Goal: Task Accomplishment & Management: Manage account settings

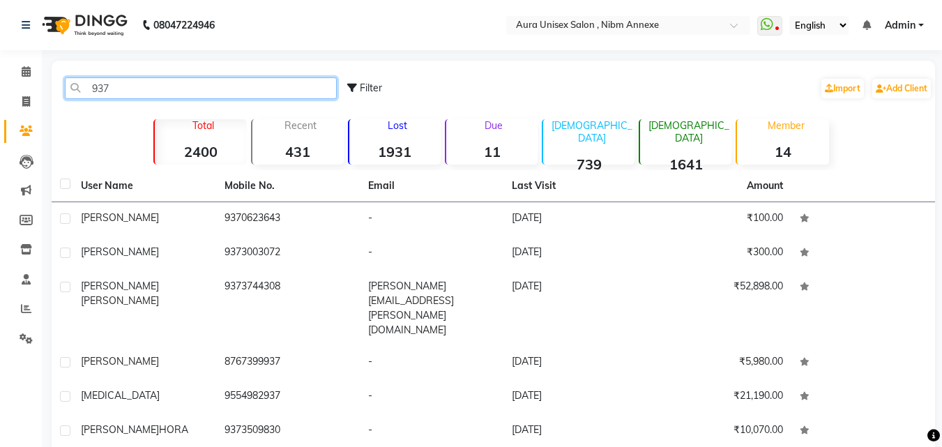
click at [128, 94] on input "937" at bounding box center [201, 88] width 272 height 22
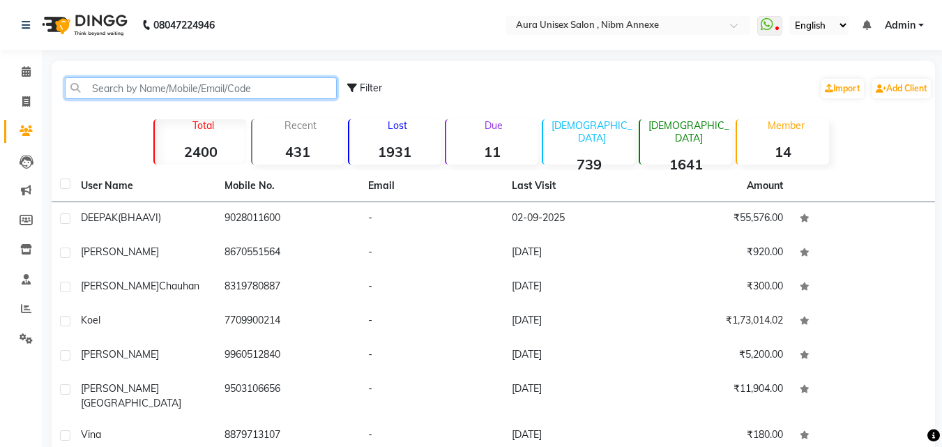
click at [200, 86] on input "text" at bounding box center [201, 88] width 272 height 22
click at [151, 83] on input "text" at bounding box center [201, 88] width 272 height 22
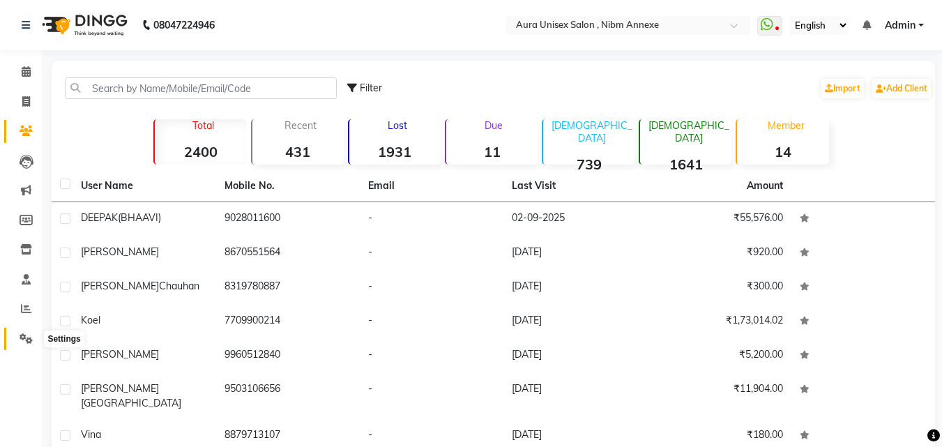
click at [31, 340] on icon at bounding box center [26, 338] width 13 height 10
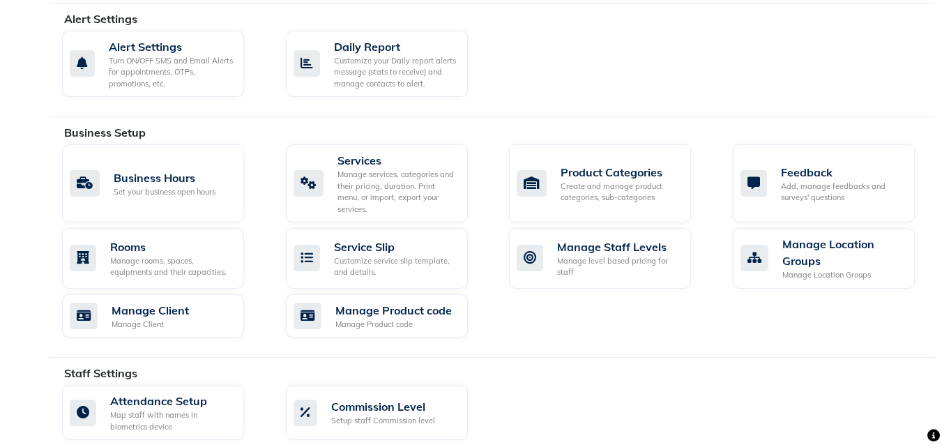
scroll to position [697, 0]
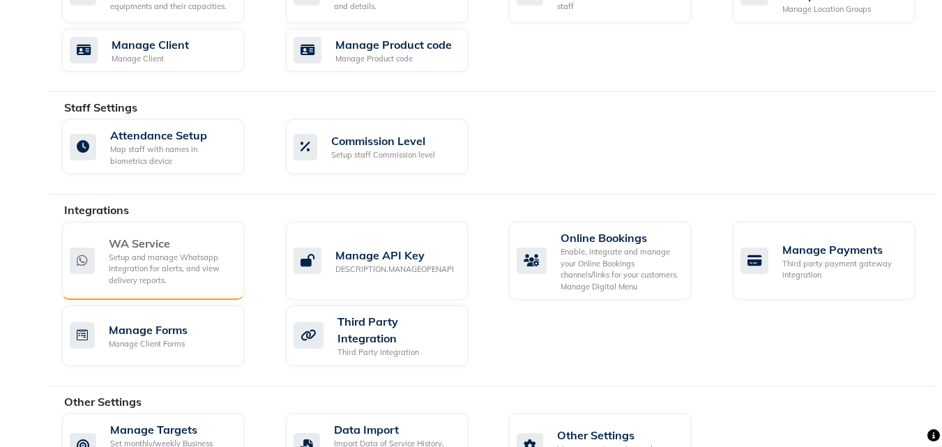
click at [192, 252] on div "Setup and manage Whatsapp Integration for alerts, and view delivery reports." at bounding box center [171, 269] width 124 height 35
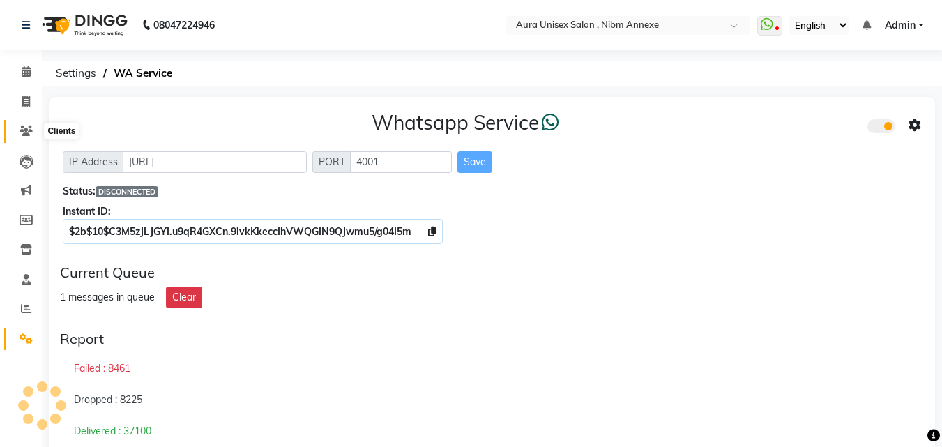
click at [35, 138] on span at bounding box center [26, 131] width 24 height 16
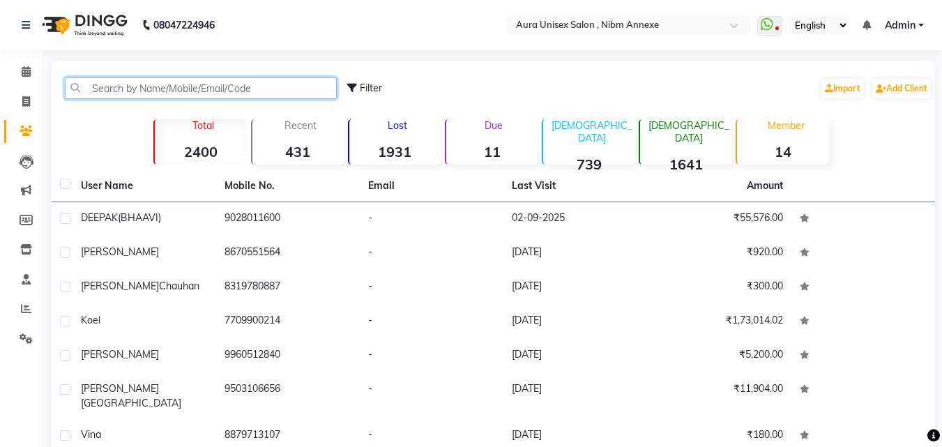
click at [161, 97] on input "text" at bounding box center [201, 88] width 272 height 22
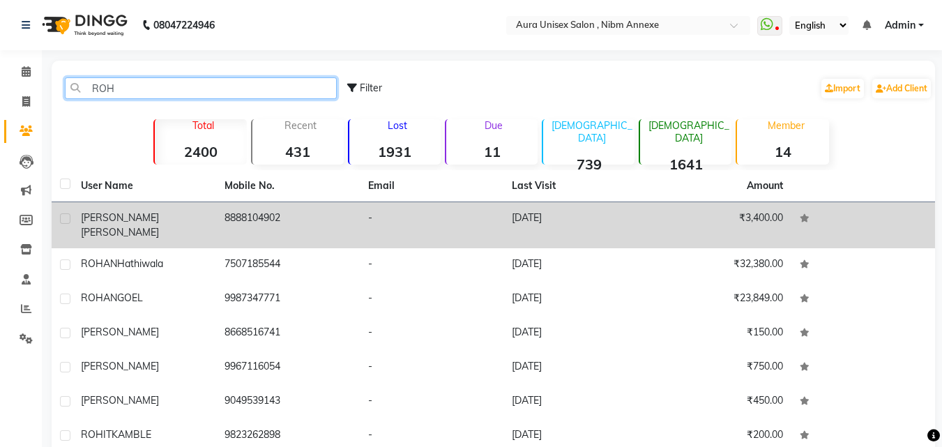
type input "ROH"
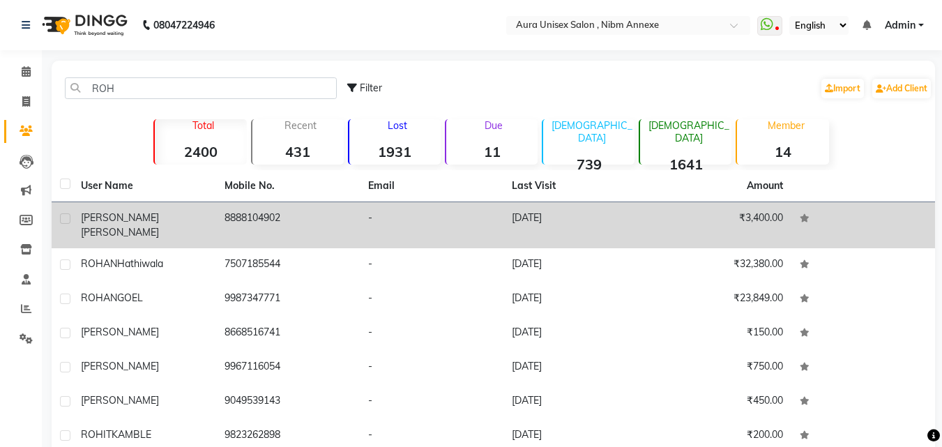
click at [424, 209] on td "-" at bounding box center [432, 225] width 144 height 46
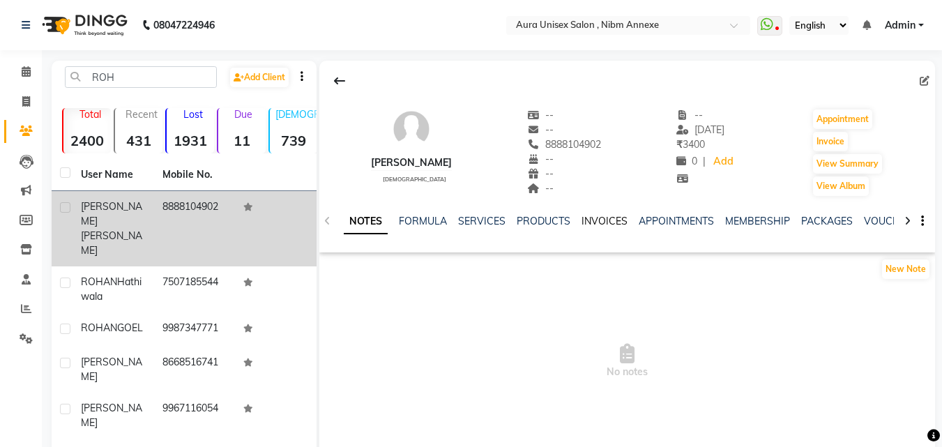
click at [594, 217] on link "INVOICES" at bounding box center [605, 221] width 46 height 13
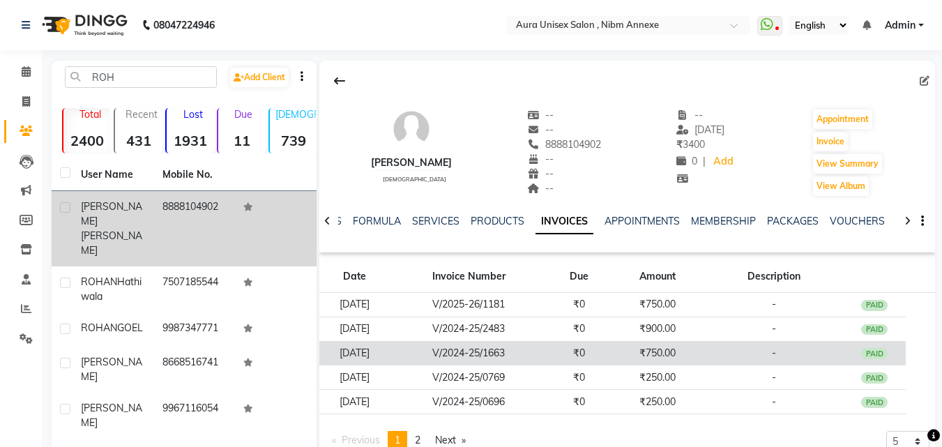
click at [585, 359] on td "₹0" at bounding box center [579, 353] width 63 height 24
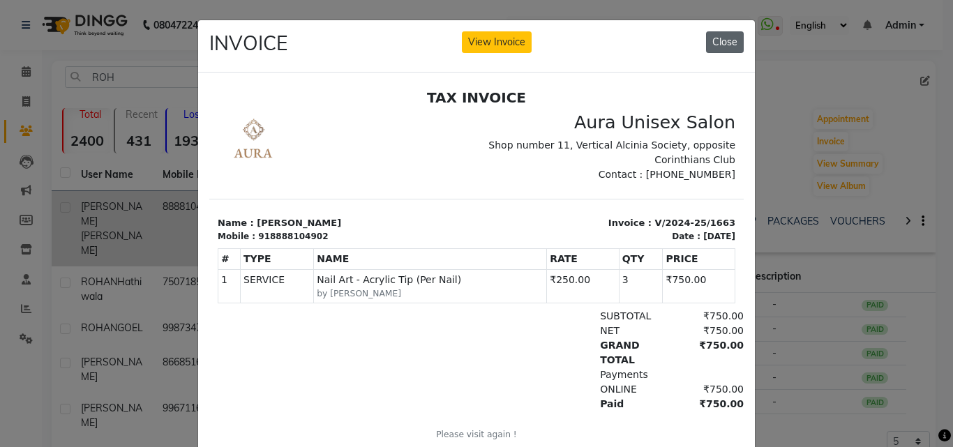
click at [723, 48] on button "Close" at bounding box center [725, 42] width 38 height 22
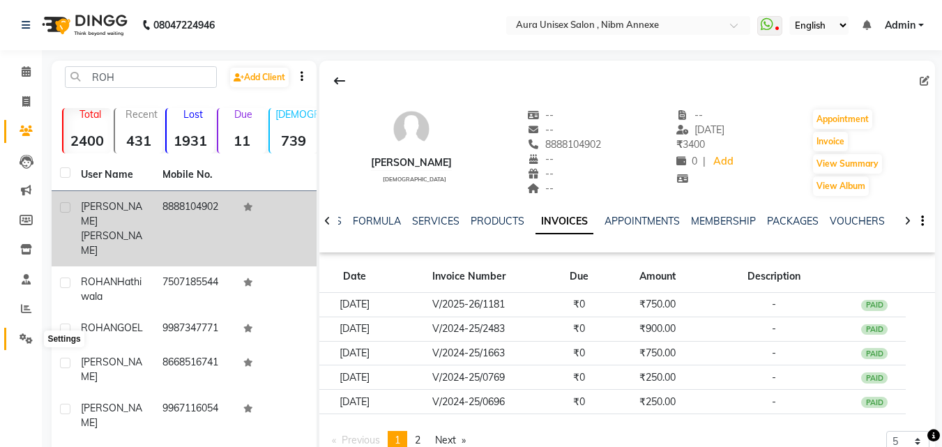
click at [31, 342] on icon at bounding box center [26, 338] width 13 height 10
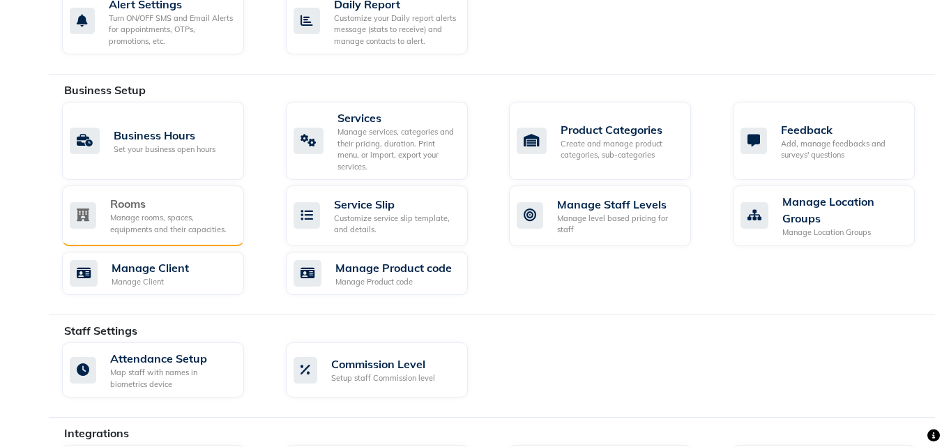
scroll to position [697, 0]
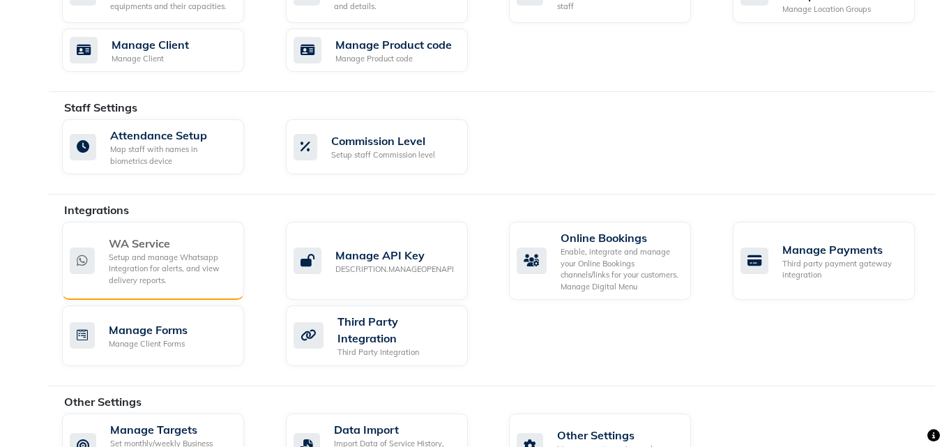
click at [149, 235] on div "WA Service" at bounding box center [171, 243] width 124 height 17
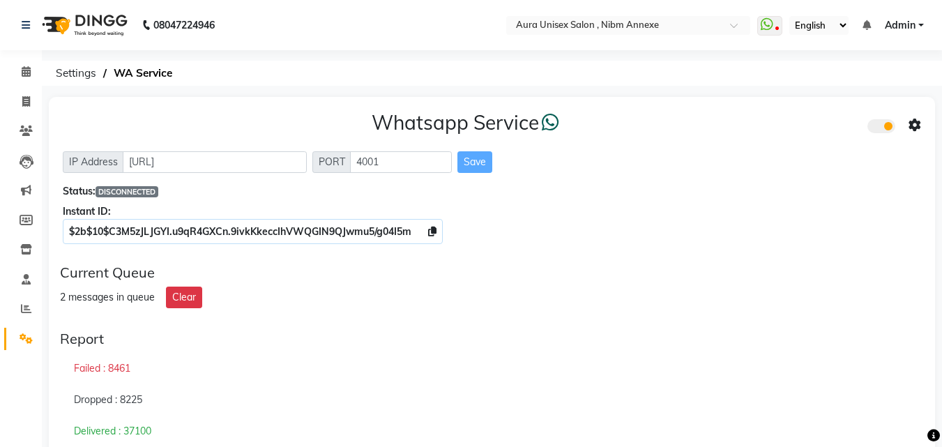
click at [17, 59] on li "Calendar" at bounding box center [21, 72] width 42 height 30
click at [18, 77] on span at bounding box center [26, 72] width 24 height 16
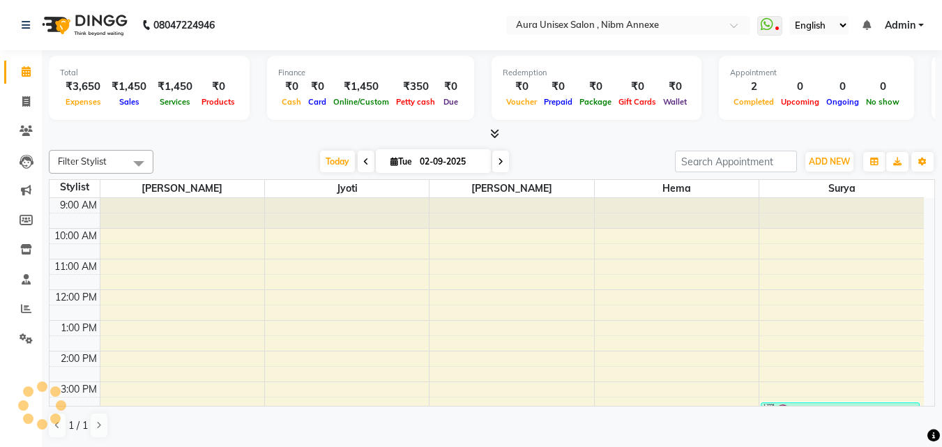
scroll to position [164, 0]
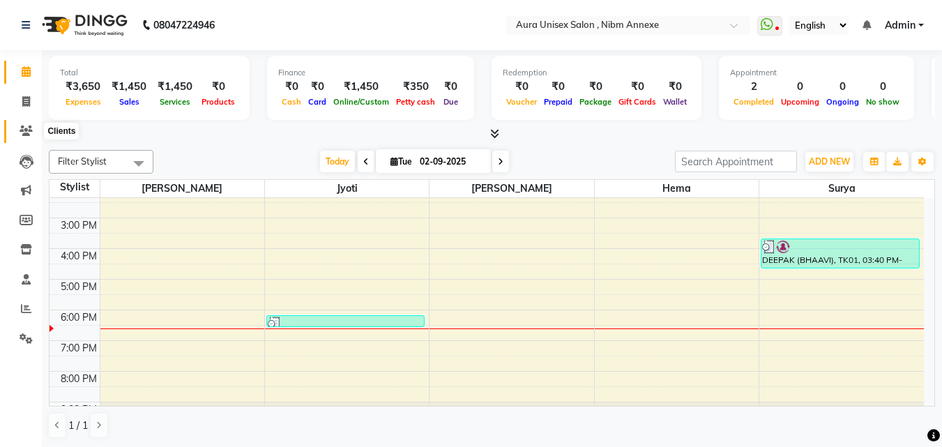
click at [26, 137] on span at bounding box center [26, 131] width 24 height 16
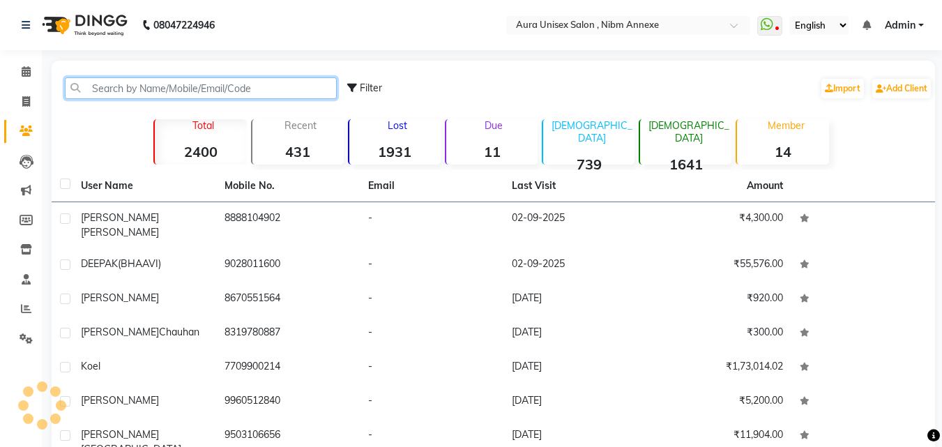
click at [98, 89] on input "text" at bounding box center [201, 88] width 272 height 22
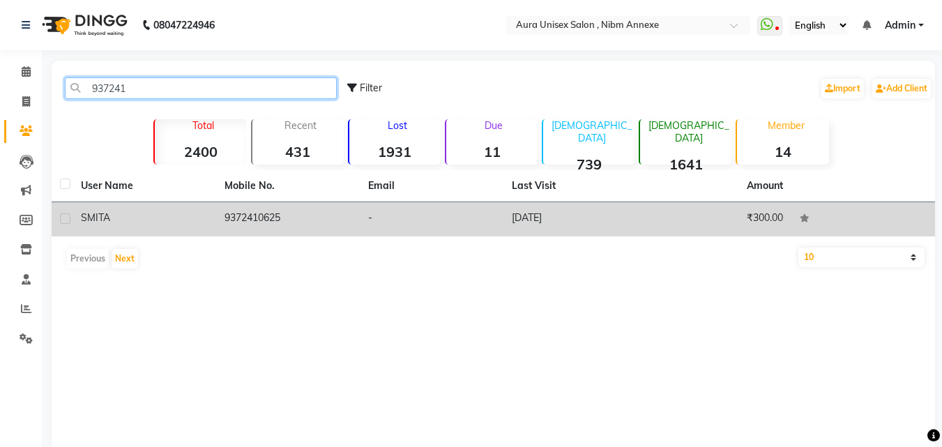
type input "937241"
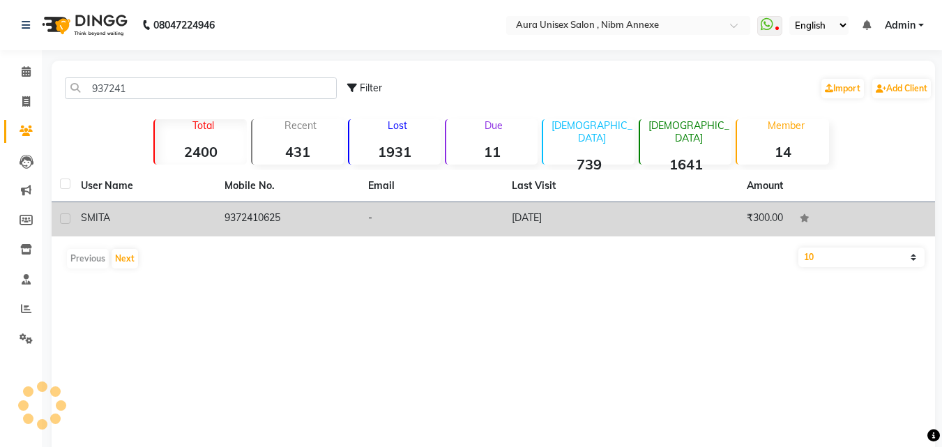
click at [275, 222] on td "9372410625" at bounding box center [288, 219] width 144 height 34
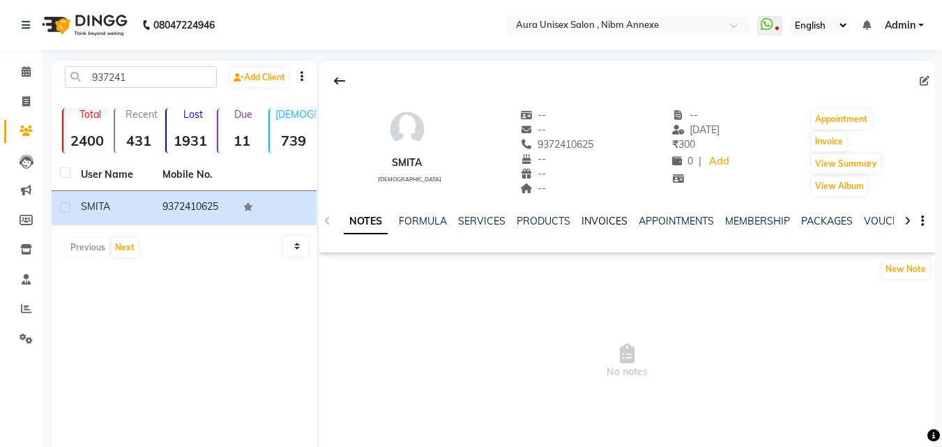
click at [594, 219] on link "INVOICES" at bounding box center [605, 221] width 46 height 13
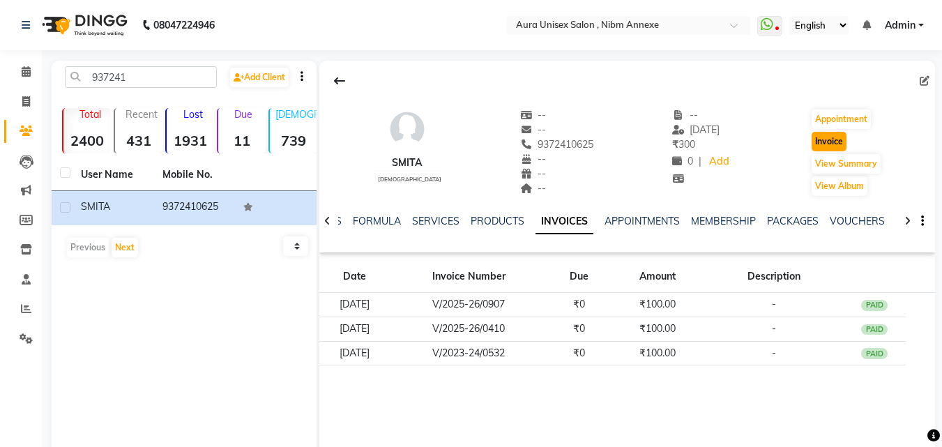
click at [824, 146] on button "Invoice" at bounding box center [829, 142] width 35 height 20
select select "service"
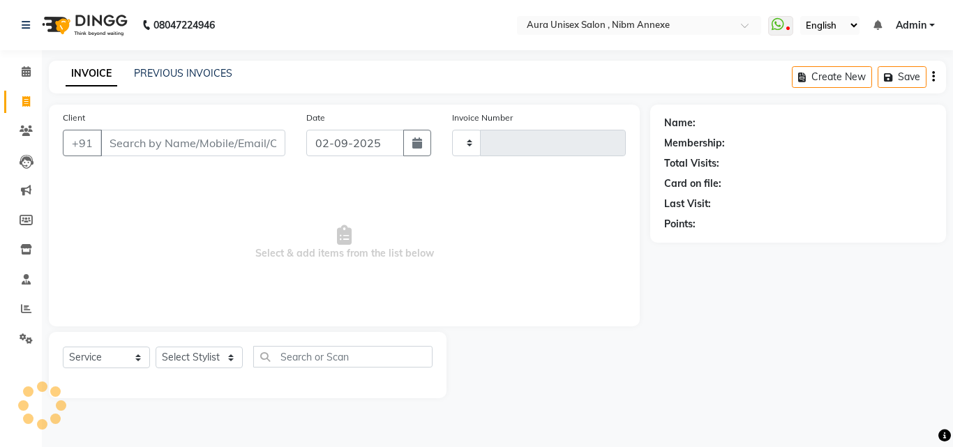
type input "1330"
select select "823"
click at [200, 357] on select "Select Stylist" at bounding box center [199, 358] width 87 height 22
type input "9372410625"
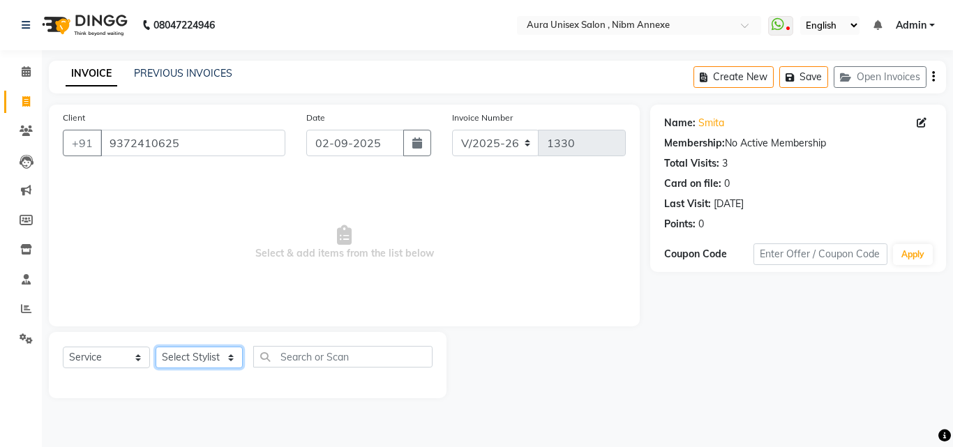
select select "69183"
click at [156, 347] on select "Select Stylist Bhanu Hema Jasleen Jyoti Surya" at bounding box center [199, 358] width 87 height 22
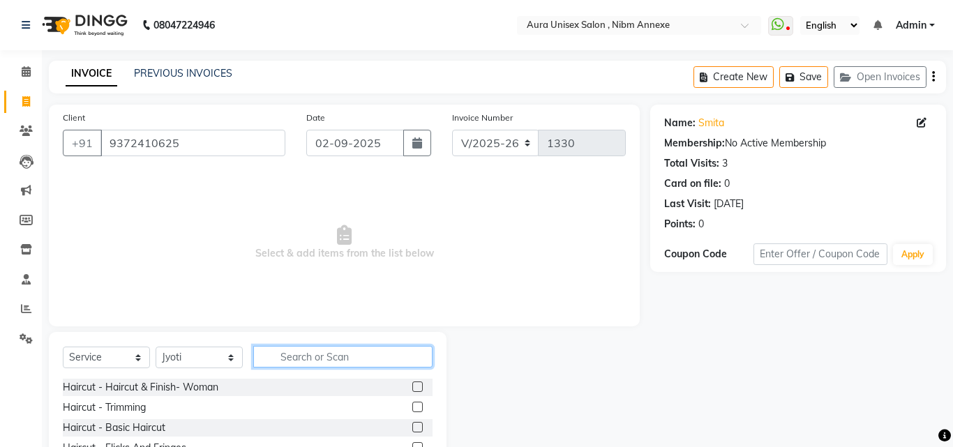
click at [315, 365] on input "text" at bounding box center [342, 357] width 179 height 22
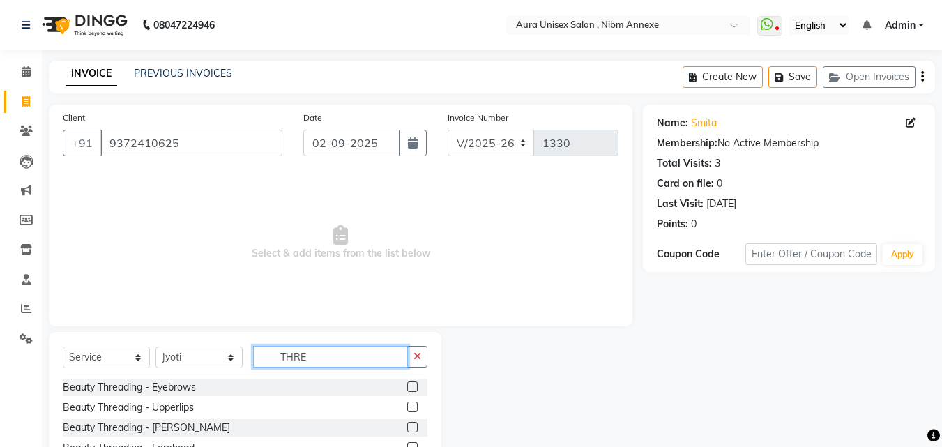
type input "THRE"
click at [407, 385] on label at bounding box center [412, 387] width 10 height 10
click at [407, 385] on input "checkbox" at bounding box center [411, 387] width 9 height 9
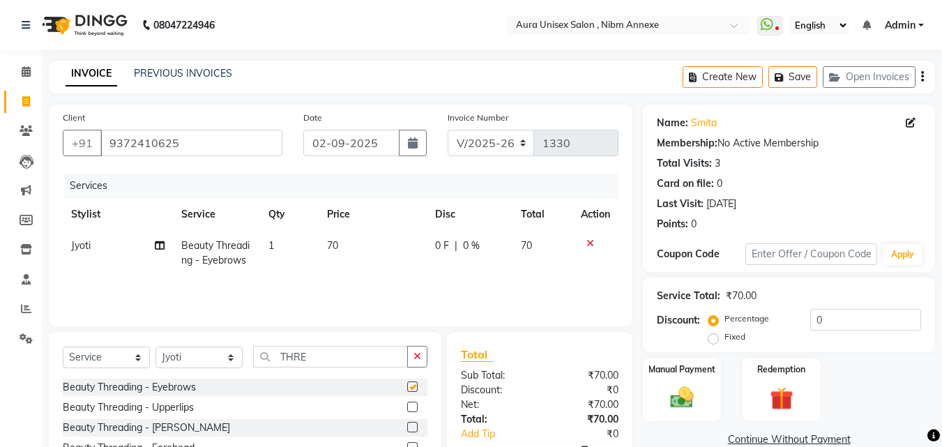
checkbox input "false"
click at [407, 409] on label at bounding box center [412, 407] width 10 height 10
click at [407, 409] on input "checkbox" at bounding box center [411, 407] width 9 height 9
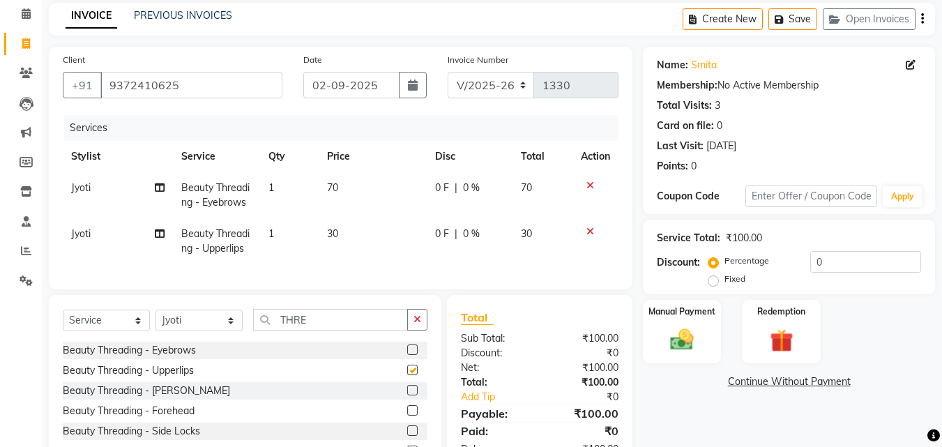
checkbox input "false"
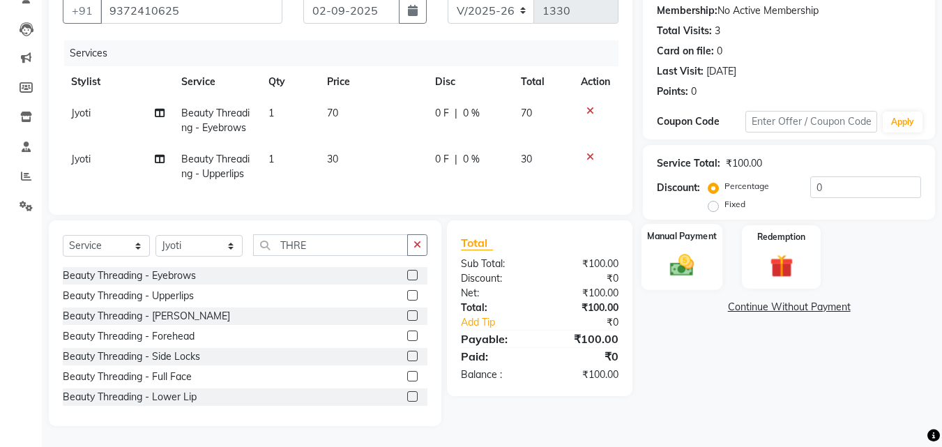
click at [680, 278] on div "Manual Payment" at bounding box center [683, 257] width 82 height 66
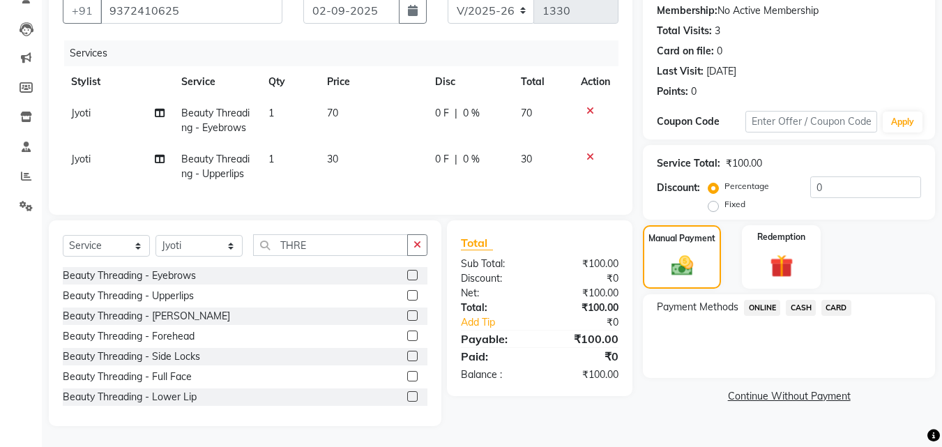
click at [773, 300] on span "ONLINE" at bounding box center [762, 308] width 36 height 16
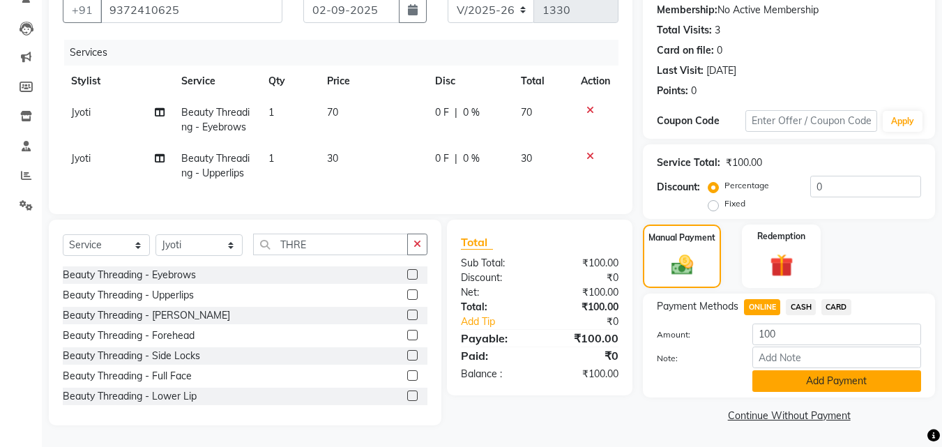
click at [780, 370] on button "Add Payment" at bounding box center [837, 381] width 169 height 22
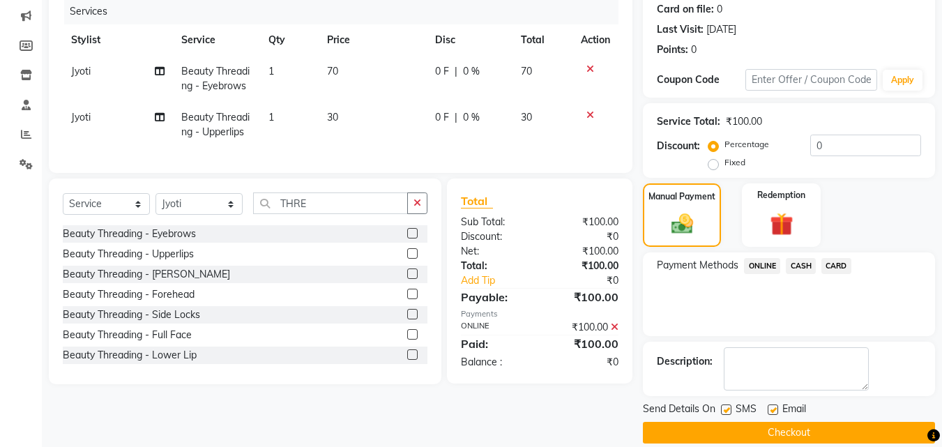
scroll to position [192, 0]
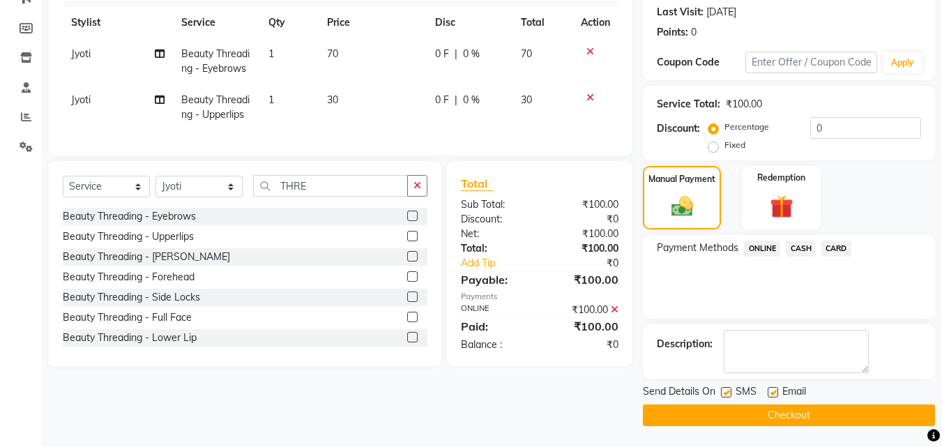
click at [774, 393] on label at bounding box center [773, 392] width 10 height 10
click at [774, 393] on input "checkbox" at bounding box center [772, 392] width 9 height 9
checkbox input "false"
click at [723, 393] on label at bounding box center [726, 392] width 10 height 10
click at [723, 393] on input "checkbox" at bounding box center [725, 392] width 9 height 9
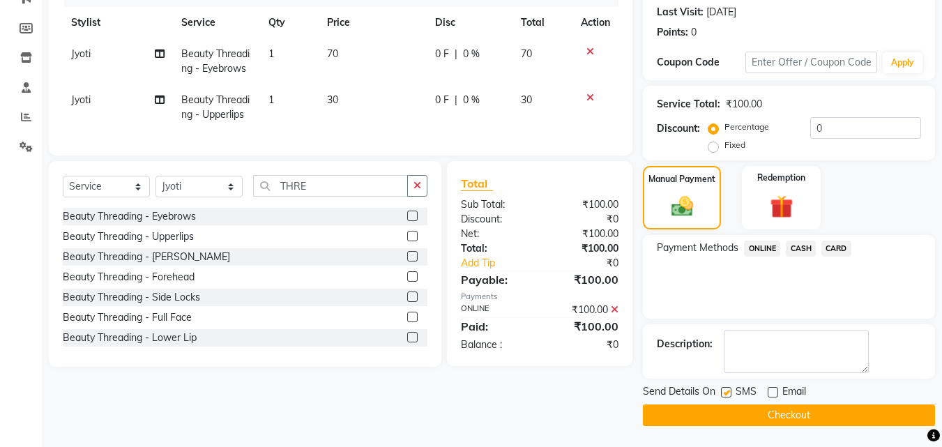
checkbox input "false"
click at [723, 409] on button "Checkout" at bounding box center [789, 416] width 292 height 22
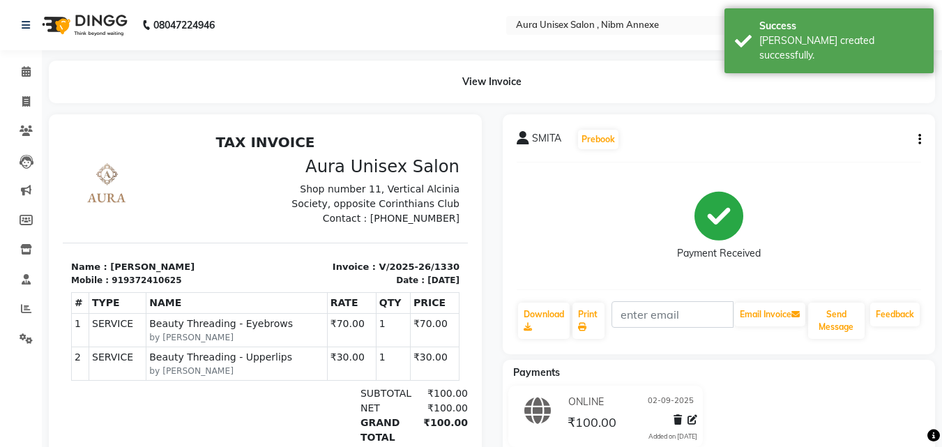
click at [15, 326] on li "Settings" at bounding box center [21, 339] width 42 height 30
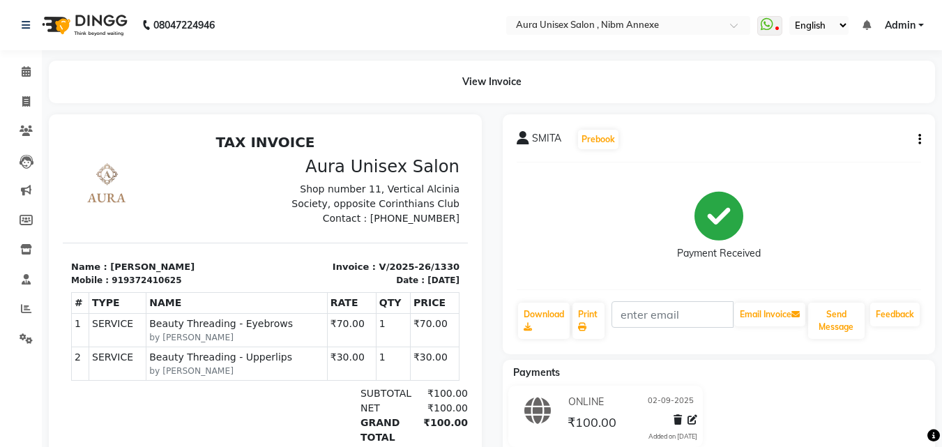
click at [47, 77] on div "View Invoice" at bounding box center [491, 82] width 907 height 43
click at [36, 77] on span at bounding box center [26, 72] width 24 height 16
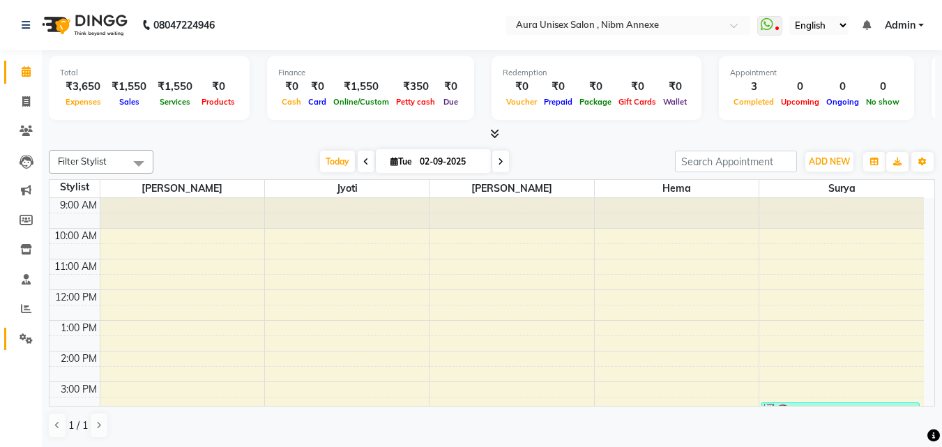
click at [30, 328] on link "Settings" at bounding box center [20, 339] width 33 height 23
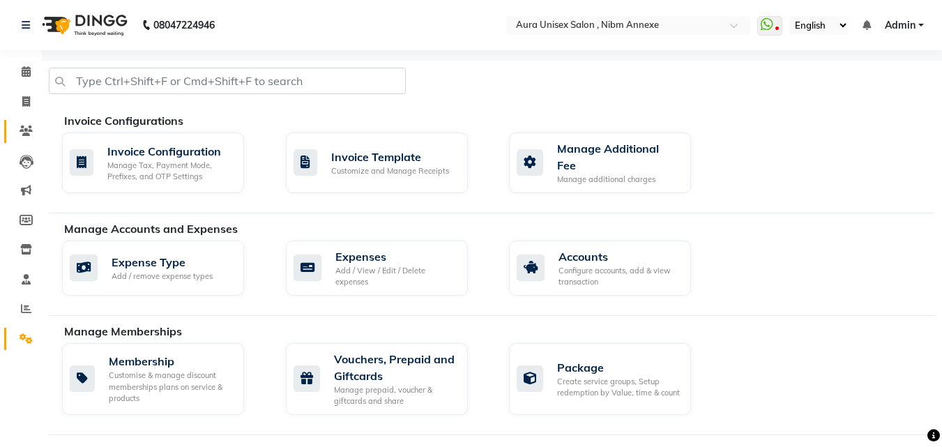
click at [24, 121] on link "Clients" at bounding box center [20, 131] width 33 height 23
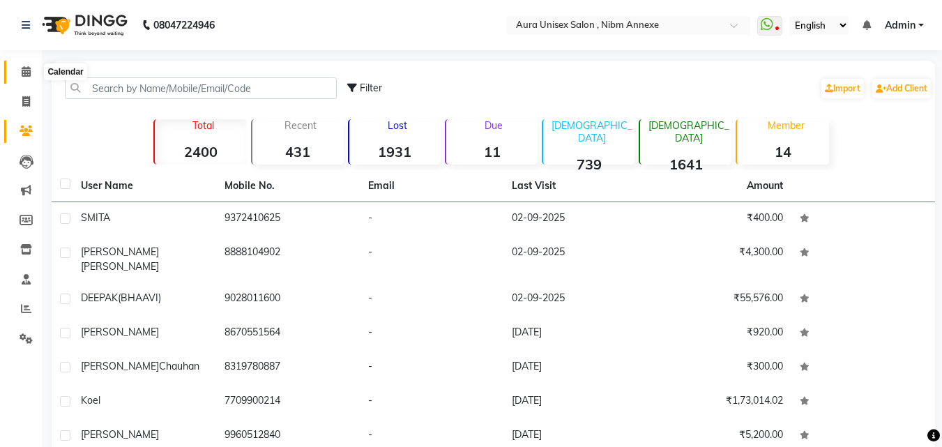
click at [27, 73] on icon at bounding box center [26, 71] width 9 height 10
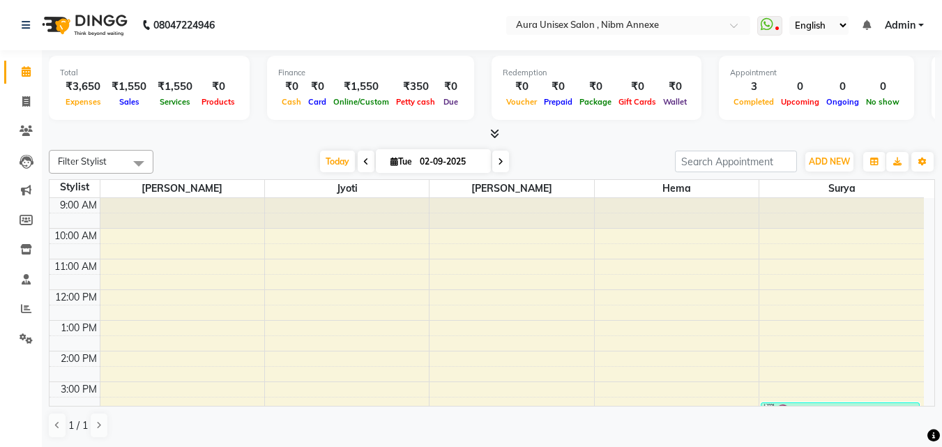
click at [492, 135] on icon at bounding box center [494, 133] width 9 height 10
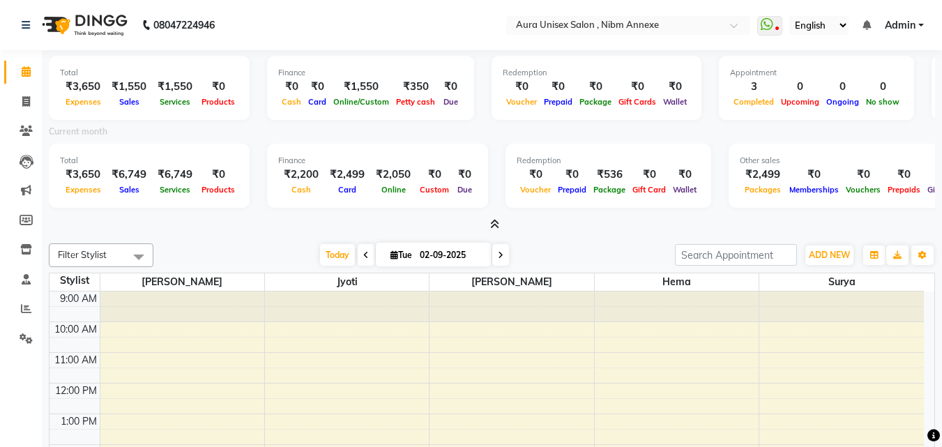
click at [488, 222] on span at bounding box center [492, 225] width 15 height 15
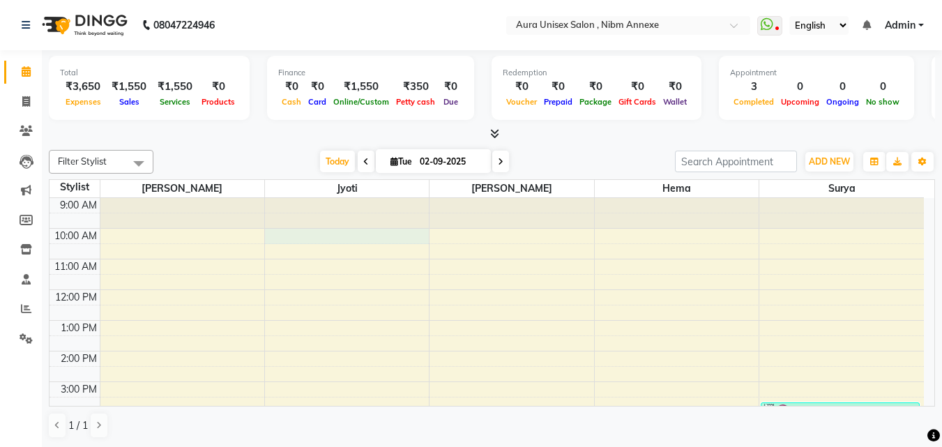
drag, startPoint x: 425, startPoint y: 243, endPoint x: 445, endPoint y: 228, distance: 24.4
click at [445, 228] on div "9:00 AM 10:00 AM 11:00 AM 12:00 PM 1:00 PM 2:00 PM 3:00 PM 4:00 PM 5:00 PM 6:00…" at bounding box center [487, 397] width 875 height 398
click at [454, 266] on div "9:00 AM 10:00 AM 11:00 AM 12:00 PM 1:00 PM 2:00 PM 3:00 PM 4:00 PM 5:00 PM 6:00…" at bounding box center [487, 397] width 875 height 398
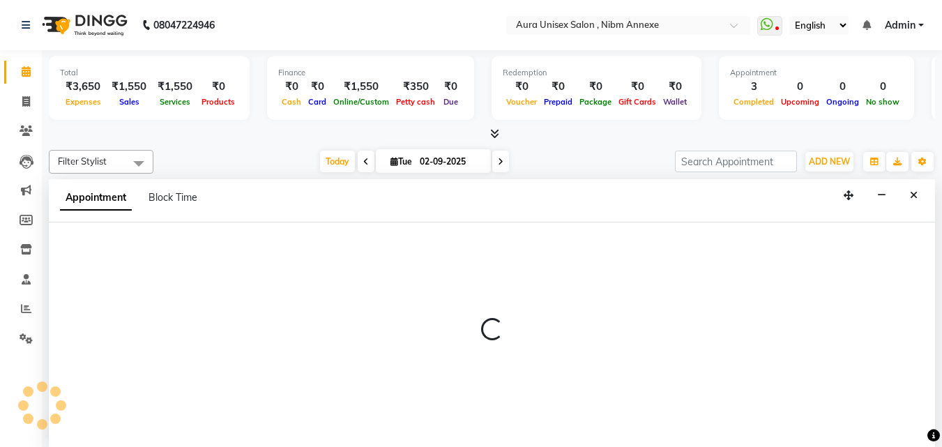
scroll to position [1, 0]
select select "88139"
select select "tentative"
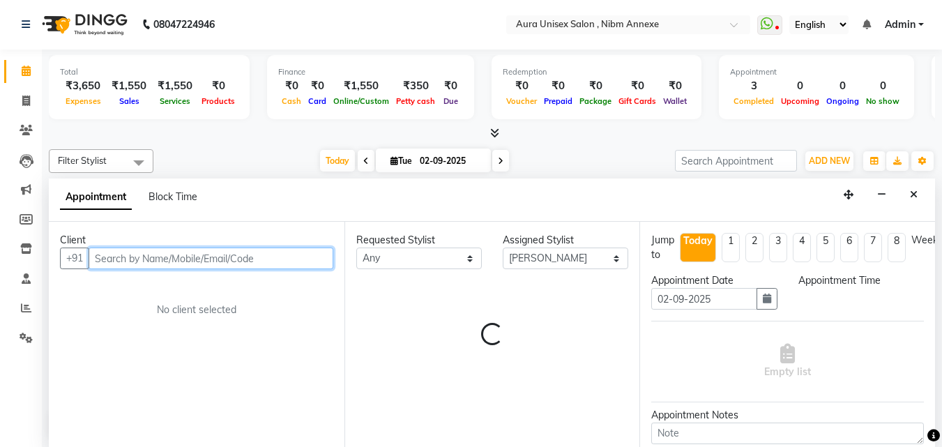
select select "660"
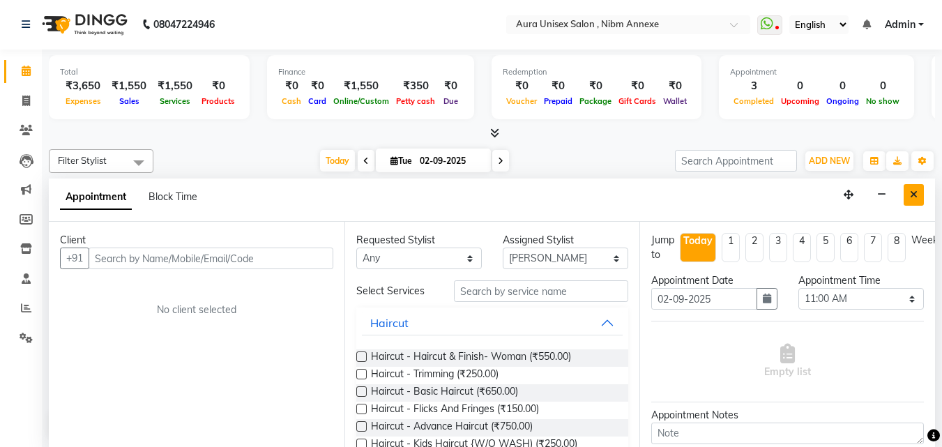
click at [907, 198] on button "Close" at bounding box center [914, 195] width 20 height 22
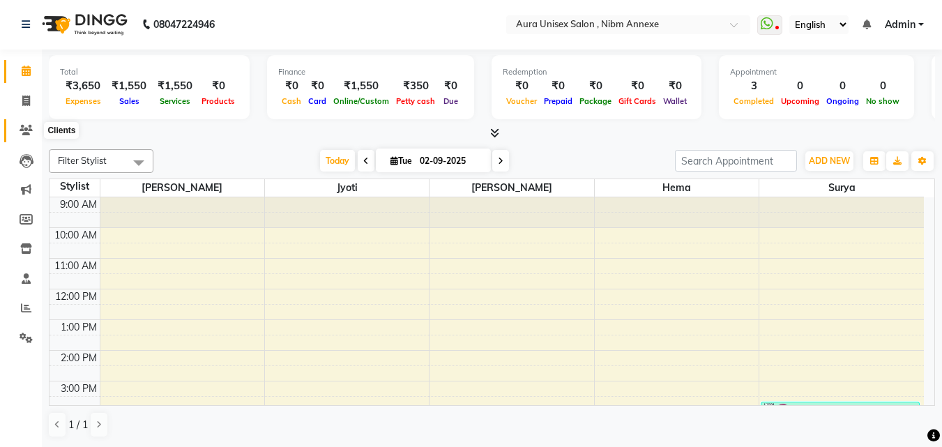
click at [19, 130] on span at bounding box center [26, 131] width 24 height 16
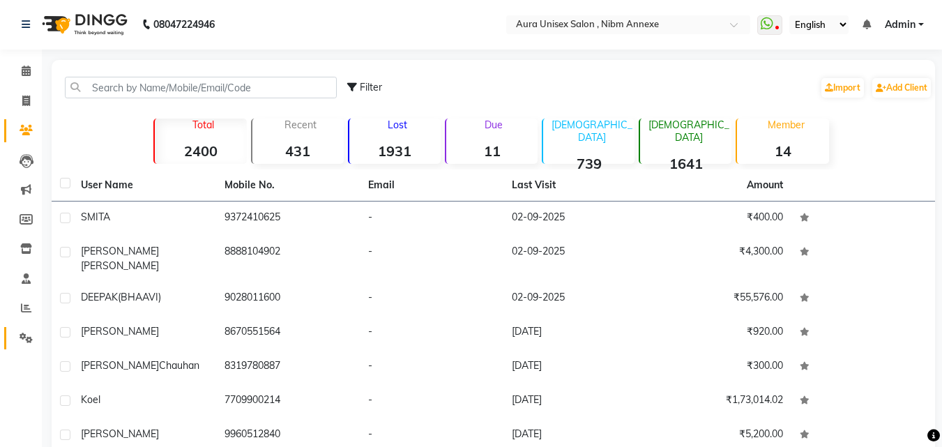
click at [36, 348] on link "Settings" at bounding box center [20, 338] width 33 height 23
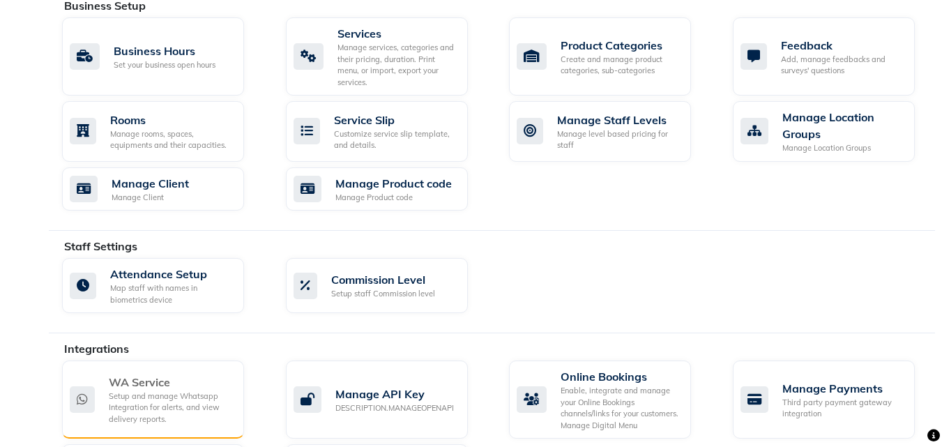
scroll to position [733, 0]
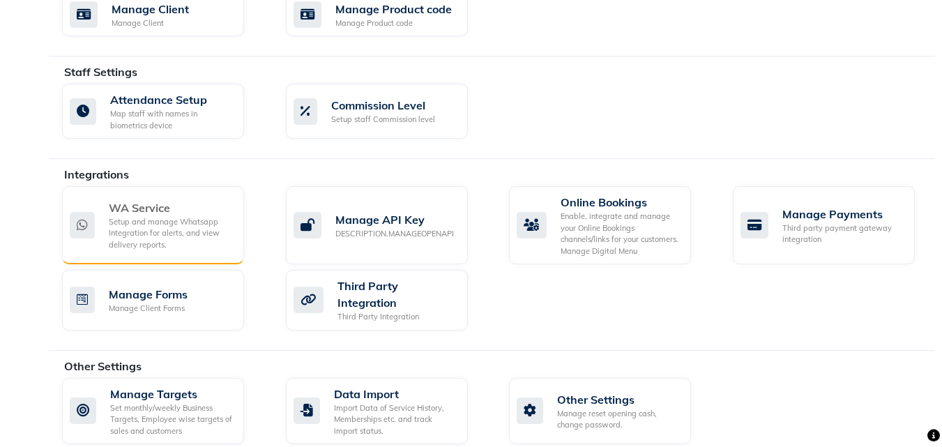
click at [144, 199] on div "WA Service" at bounding box center [171, 207] width 124 height 17
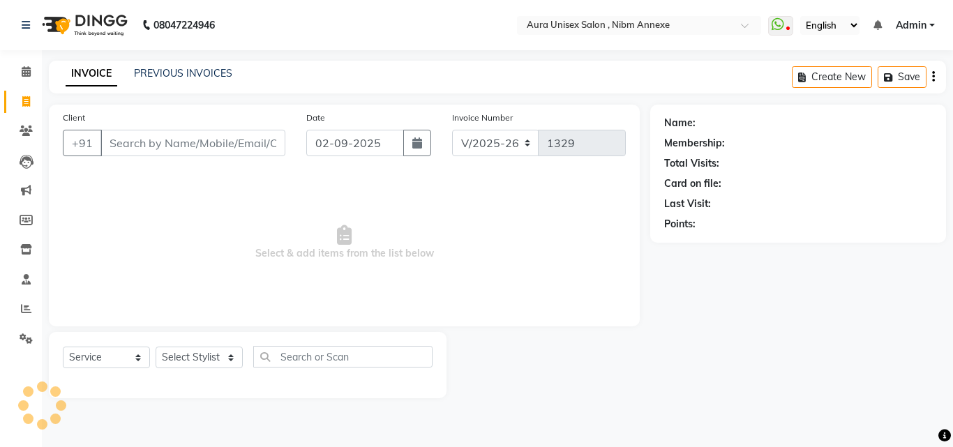
select select "823"
select select "service"
type input "8888104902"
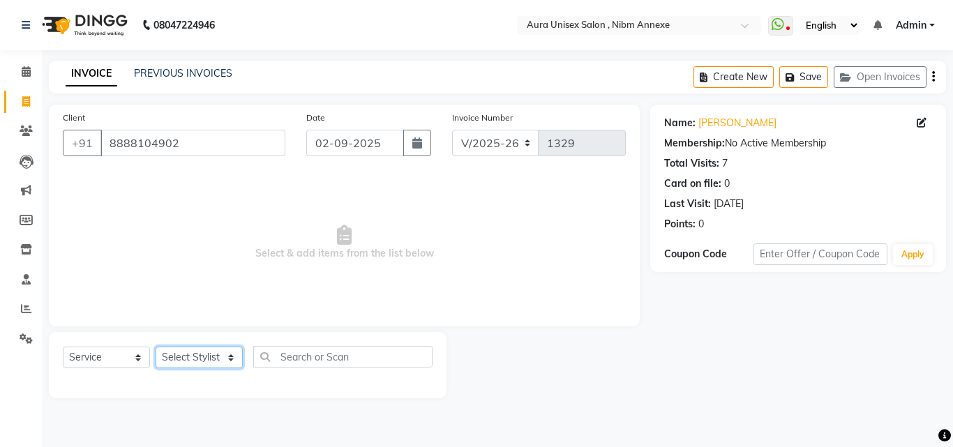
click at [226, 358] on select "Select Stylist Bhanu Hema Jasleen Jyoti Surya" at bounding box center [199, 358] width 87 height 22
select select "69183"
click at [156, 347] on select "Select Stylist Bhanu Hema Jasleen Jyoti Surya" at bounding box center [199, 358] width 87 height 22
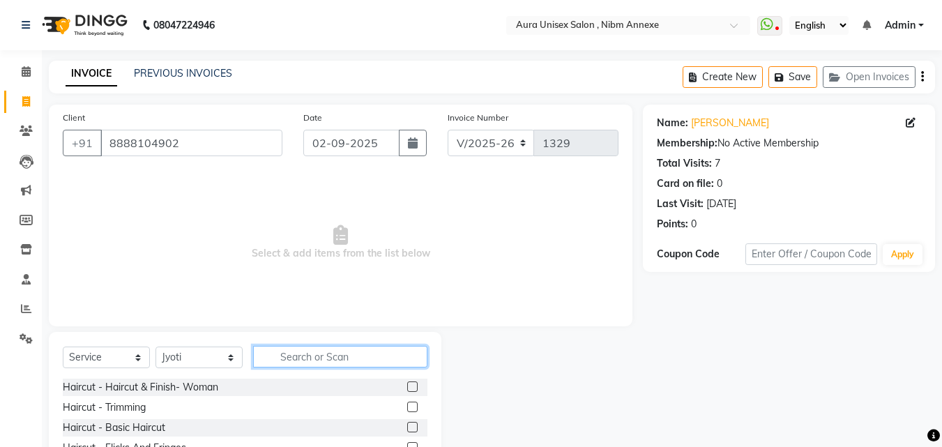
click at [322, 367] on input "text" at bounding box center [340, 357] width 174 height 22
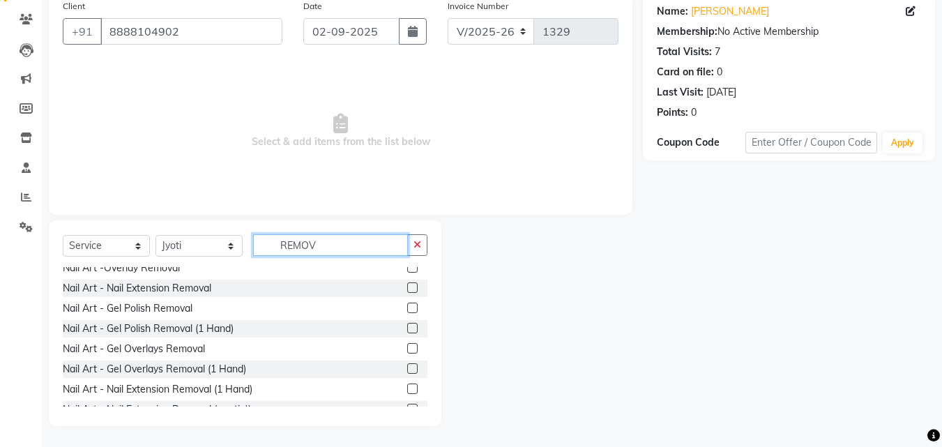
scroll to position [43, 0]
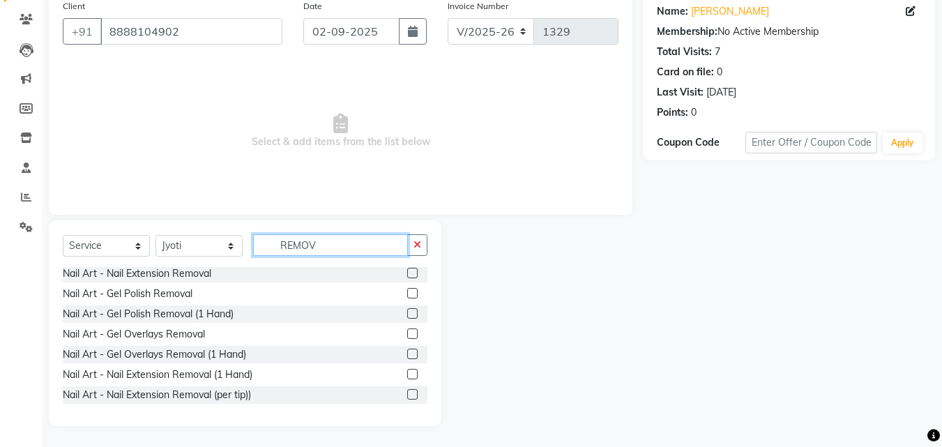
type input "REMOV"
click at [407, 395] on label at bounding box center [412, 394] width 10 height 10
click at [407, 395] on input "checkbox" at bounding box center [411, 395] width 9 height 9
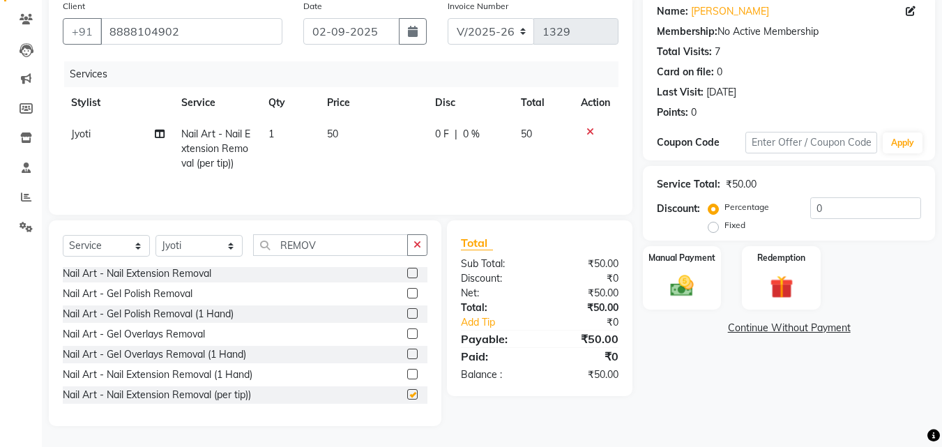
checkbox input "false"
click at [358, 255] on input "REMOV" at bounding box center [330, 245] width 155 height 22
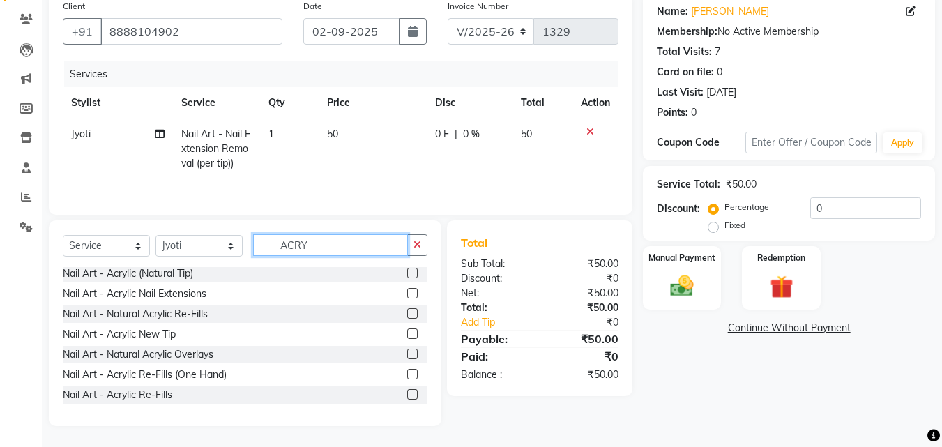
type input "ACRY"
click at [407, 335] on label at bounding box center [412, 333] width 10 height 10
click at [407, 335] on input "checkbox" at bounding box center [411, 334] width 9 height 9
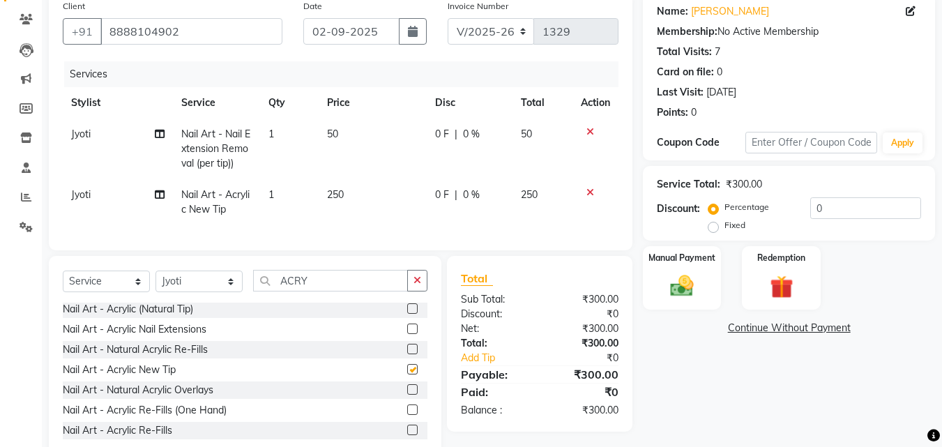
checkbox input "false"
click at [275, 194] on td "1" at bounding box center [289, 202] width 59 height 46
select select "69183"
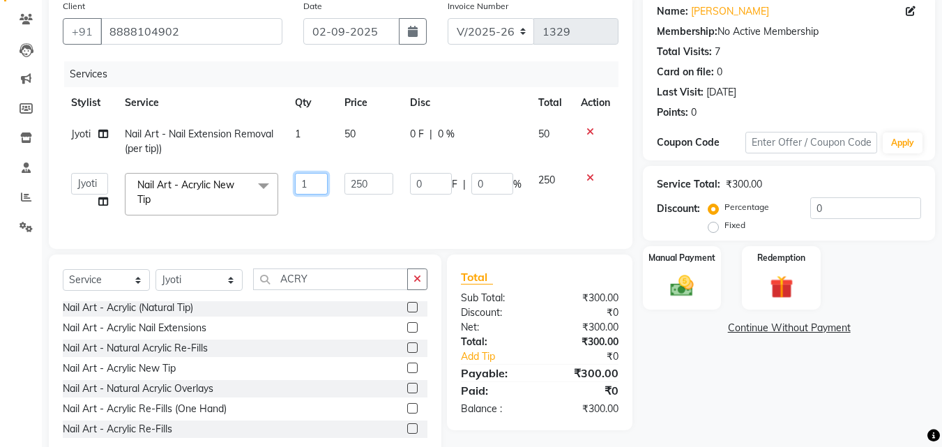
click at [305, 192] on input "1" at bounding box center [311, 184] width 33 height 22
type input "3"
click at [322, 107] on tr "Stylist Service Qty Price Disc Total Action" at bounding box center [341, 102] width 556 height 31
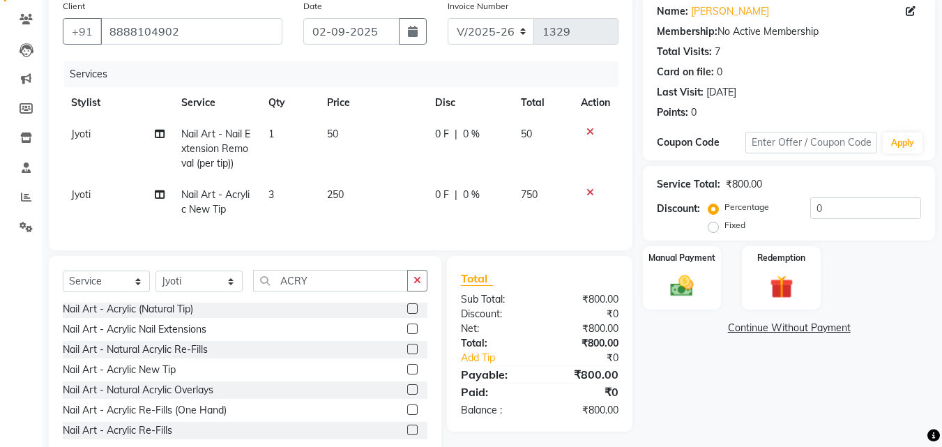
click at [324, 149] on td "50" at bounding box center [373, 149] width 108 height 61
select select "69183"
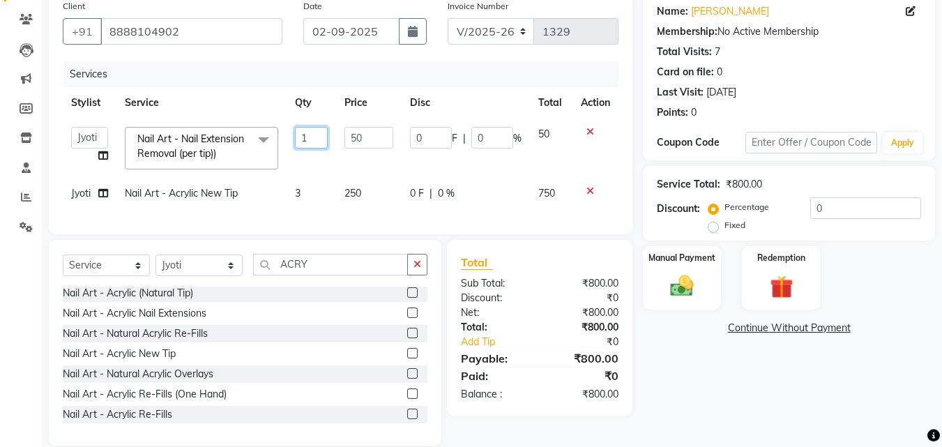
click at [314, 140] on input "1" at bounding box center [311, 138] width 33 height 22
type input "3"
click at [441, 188] on div "0 F | 0 %" at bounding box center [466, 193] width 112 height 15
select select "69183"
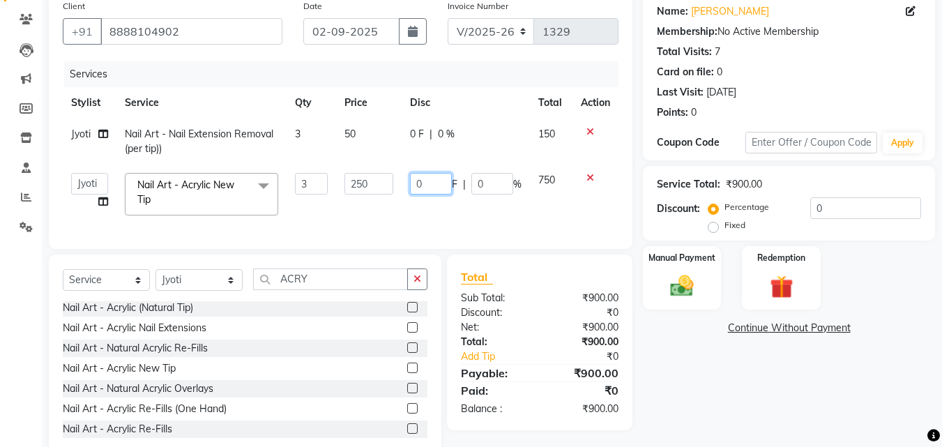
click at [441, 188] on input "0" at bounding box center [431, 184] width 42 height 22
type input "0150"
click at [670, 374] on div "Name: Rohan James Membership: No Active Membership Total Visits: 7 Card on file…" at bounding box center [794, 226] width 303 height 467
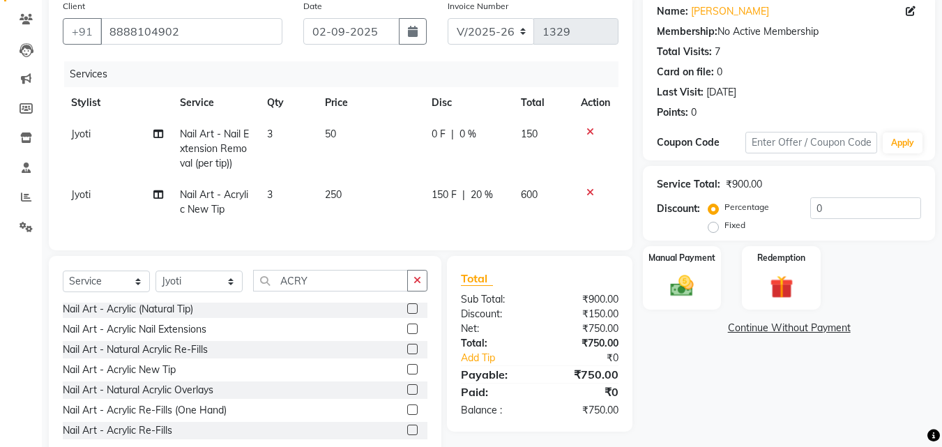
click at [434, 188] on span "150 F" at bounding box center [444, 195] width 25 height 15
select select "69183"
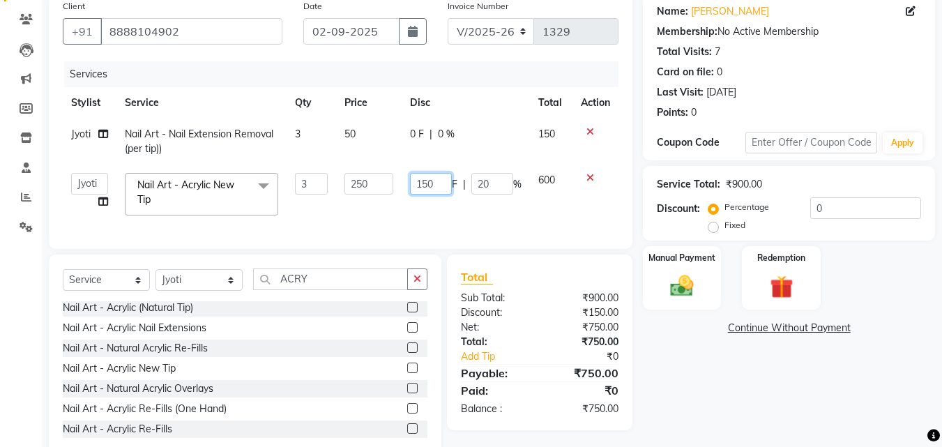
click at [428, 187] on input "150" at bounding box center [431, 184] width 42 height 22
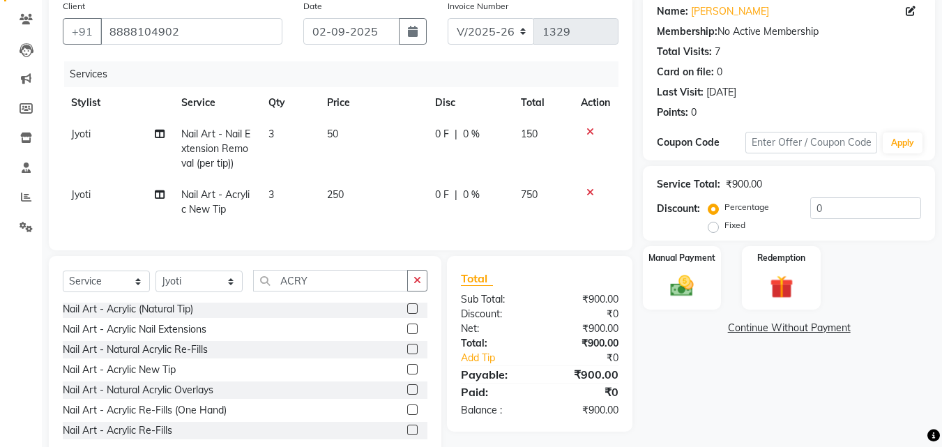
click at [356, 183] on td "250" at bounding box center [373, 202] width 108 height 46
select select "69183"
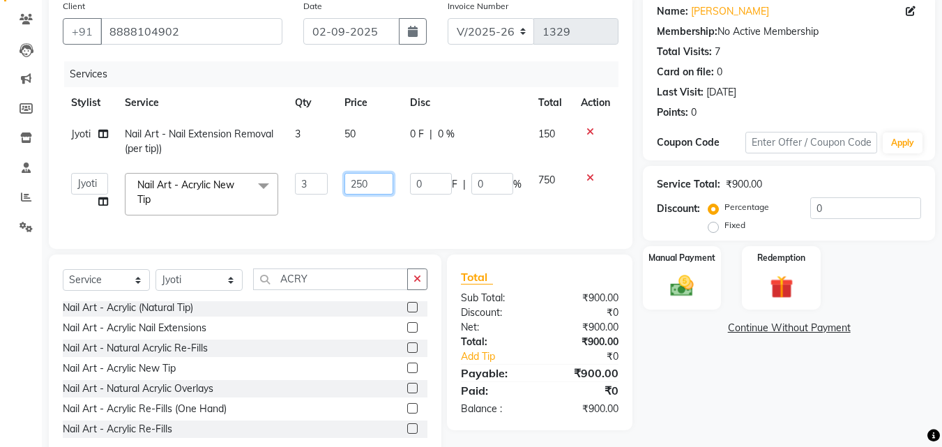
click at [356, 183] on input "250" at bounding box center [369, 184] width 48 height 22
type input "300"
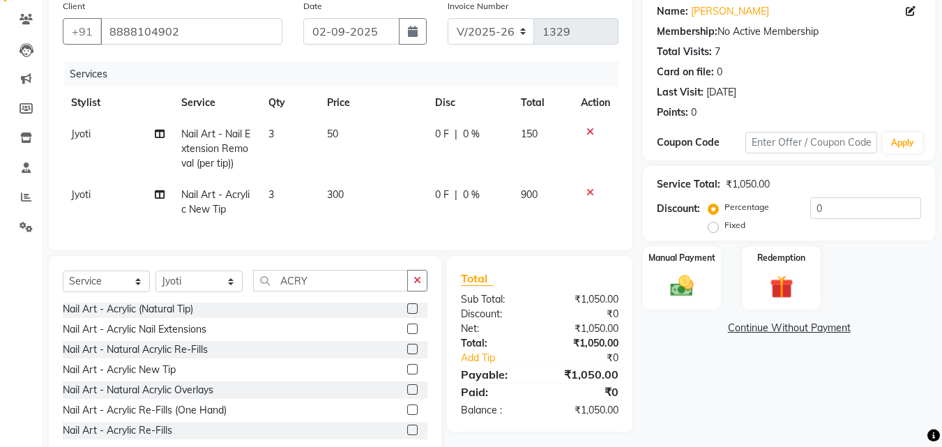
click at [429, 186] on td "0 F | 0 %" at bounding box center [470, 202] width 86 height 46
select select "69183"
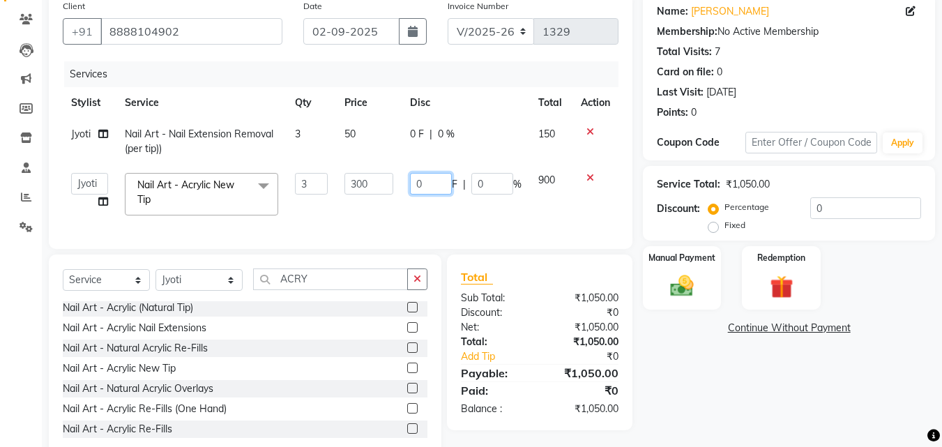
click at [429, 186] on input "0" at bounding box center [431, 184] width 42 height 22
type input "0150"
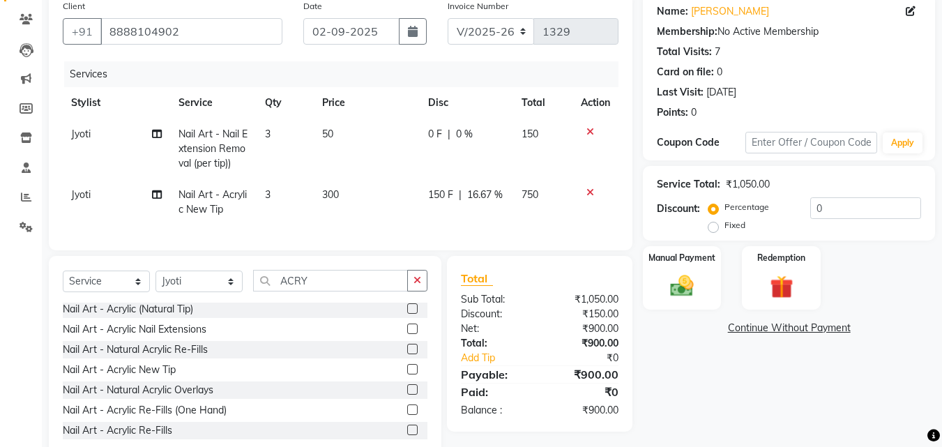
click at [818, 382] on div "Name: Rohan James Membership: No Active Membership Total Visits: 7 Card on file…" at bounding box center [794, 227] width 303 height 469
click at [695, 287] on img at bounding box center [682, 286] width 39 height 28
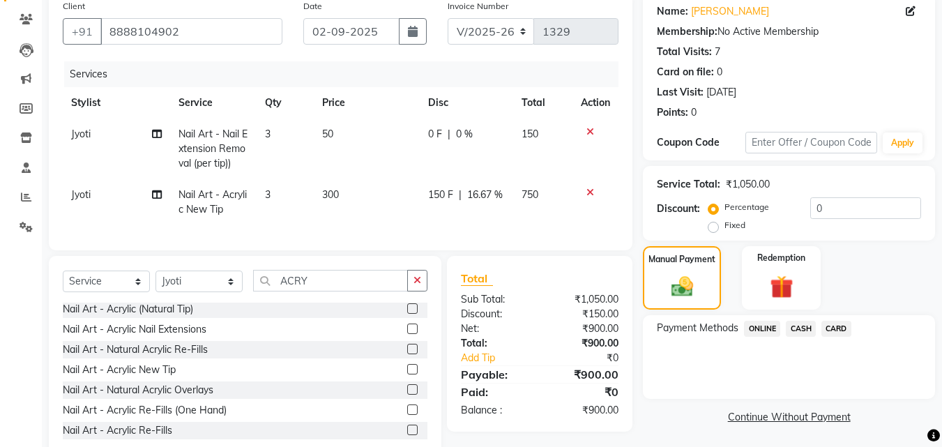
click at [357, 210] on td "300" at bounding box center [366, 202] width 105 height 46
select select "69183"
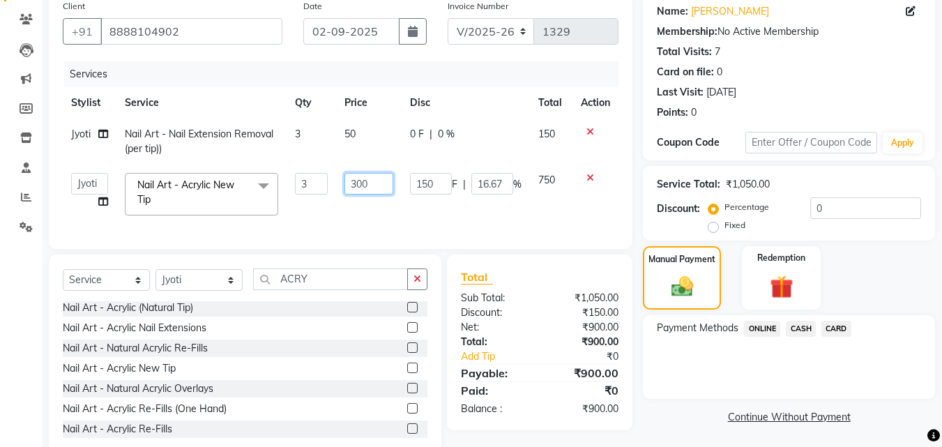
click at [367, 187] on input "300" at bounding box center [369, 184] width 48 height 22
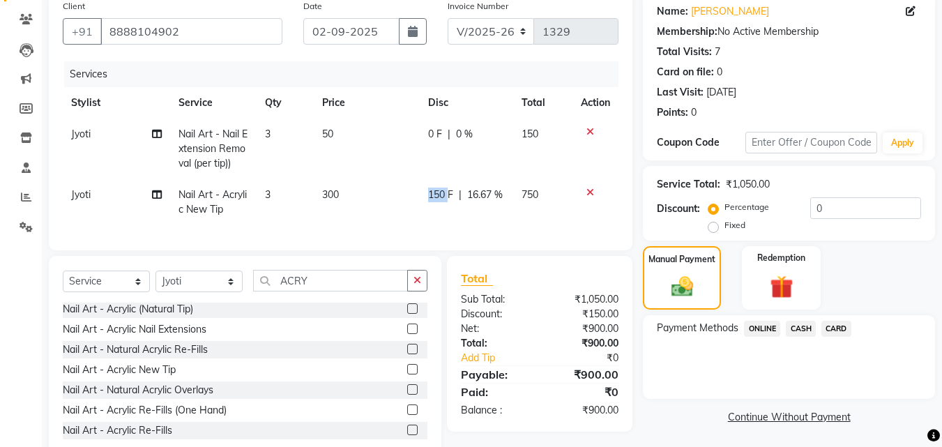
click at [421, 183] on td "150 F | 16.67 %" at bounding box center [466, 202] width 93 height 46
select select "69183"
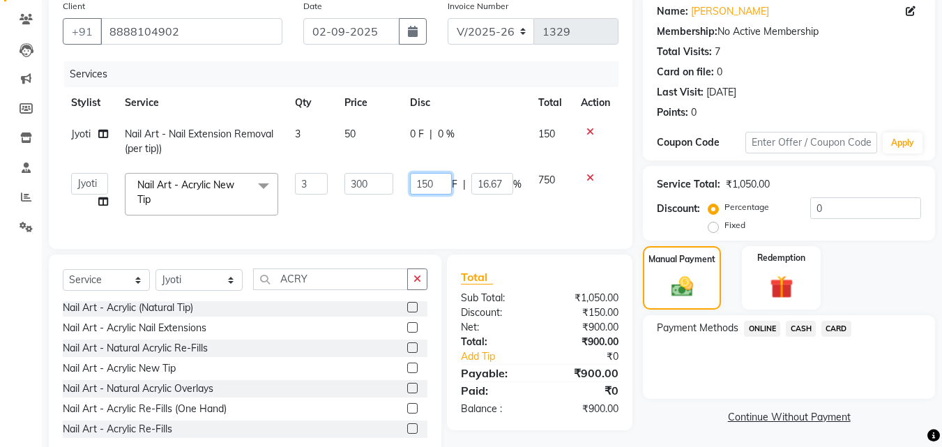
click at [421, 183] on input "150" at bounding box center [431, 184] width 42 height 22
click at [360, 197] on td "300" at bounding box center [368, 194] width 65 height 59
select select "69183"
click at [361, 188] on input "300" at bounding box center [369, 184] width 48 height 22
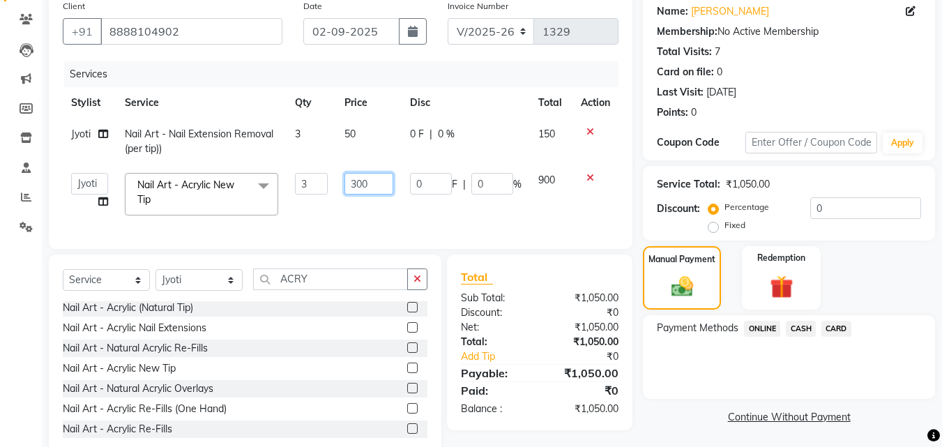
click at [361, 188] on input "300" at bounding box center [369, 184] width 48 height 22
type input "250"
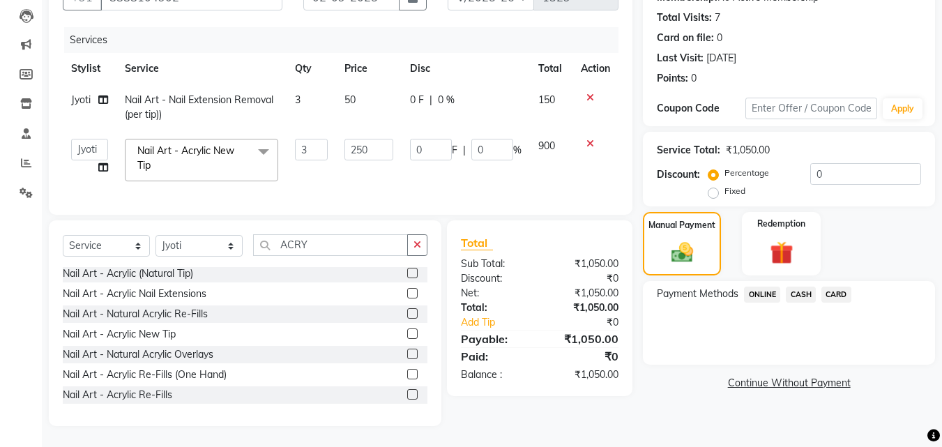
click at [704, 402] on div "Name: Rohan James Membership: No Active Membership Total Visits: 7 Card on file…" at bounding box center [794, 192] width 303 height 467
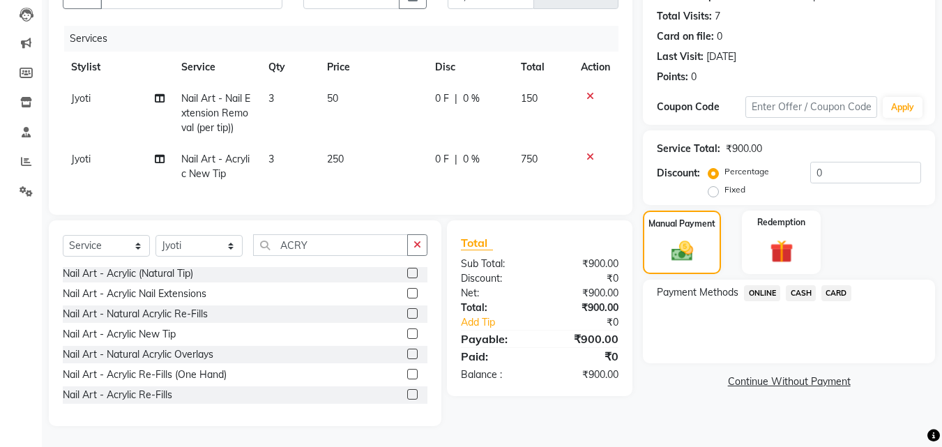
click at [753, 285] on span "ONLINE" at bounding box center [762, 293] width 36 height 16
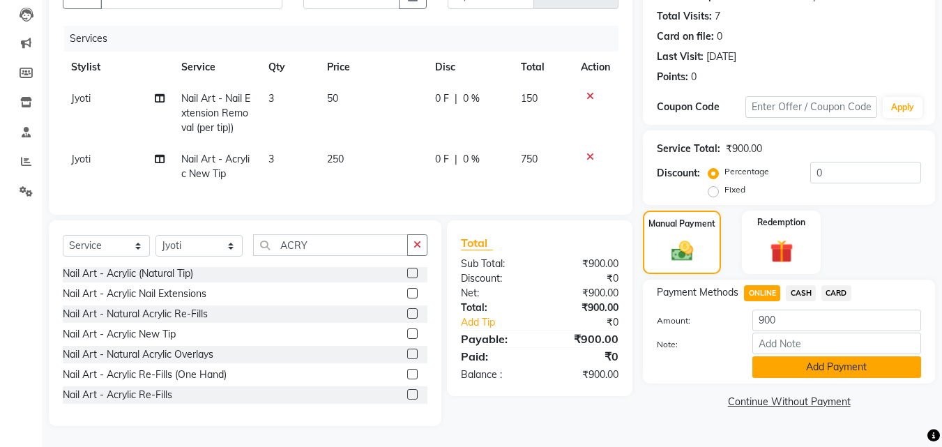
click at [790, 356] on button "Add Payment" at bounding box center [837, 367] width 169 height 22
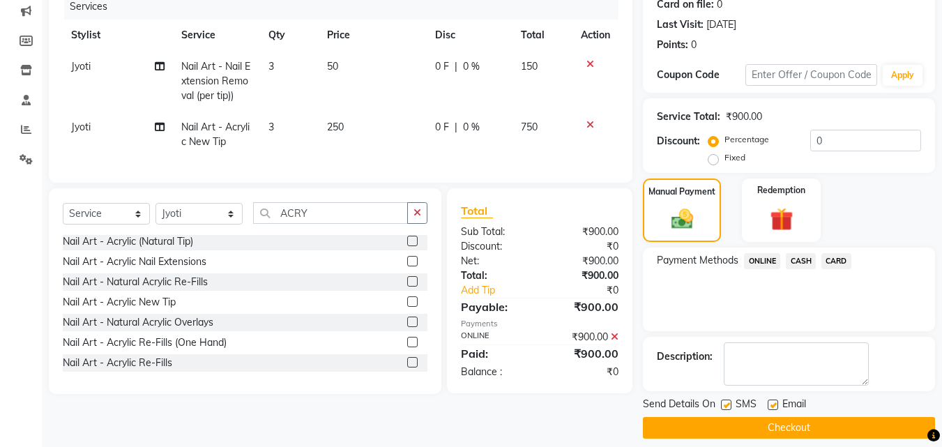
scroll to position [192, 0]
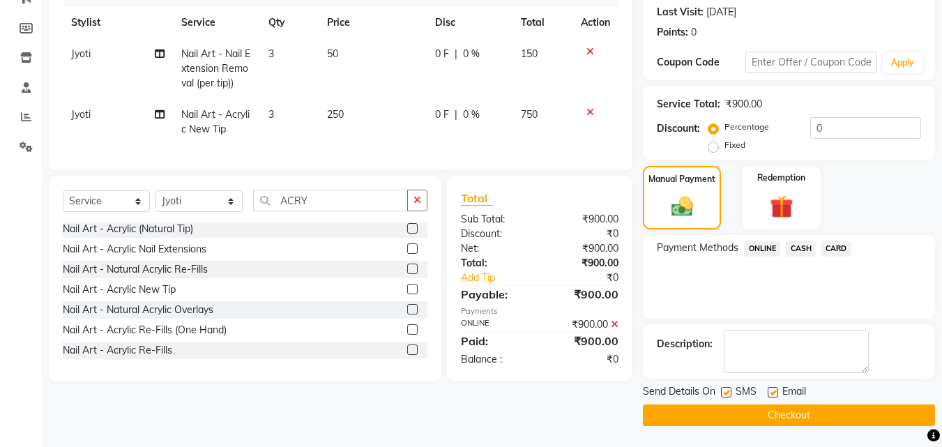
click at [762, 412] on button "Checkout" at bounding box center [789, 416] width 292 height 22
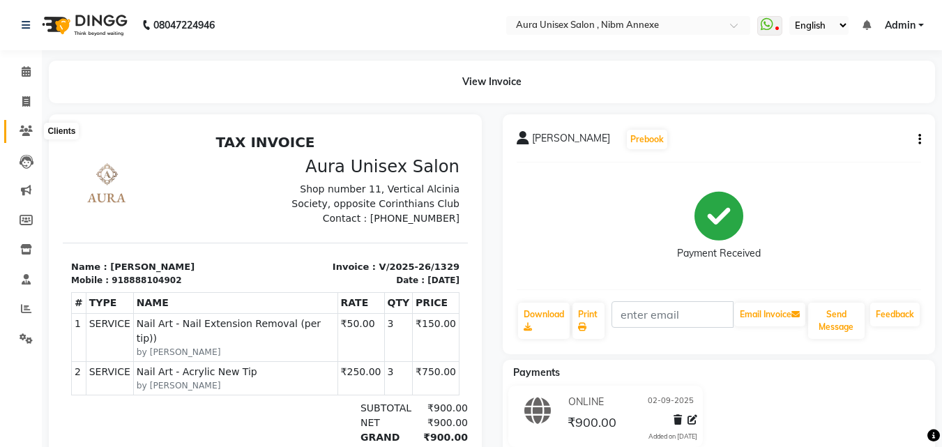
click at [36, 129] on span at bounding box center [26, 131] width 24 height 16
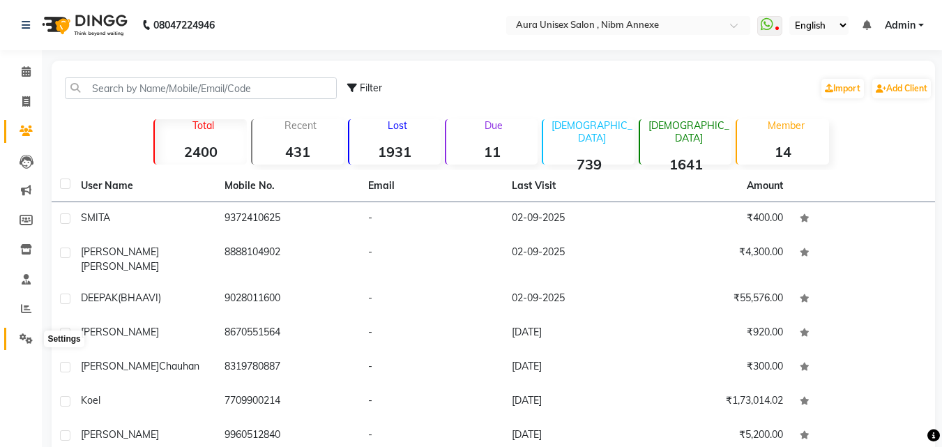
click at [26, 340] on icon at bounding box center [26, 338] width 13 height 10
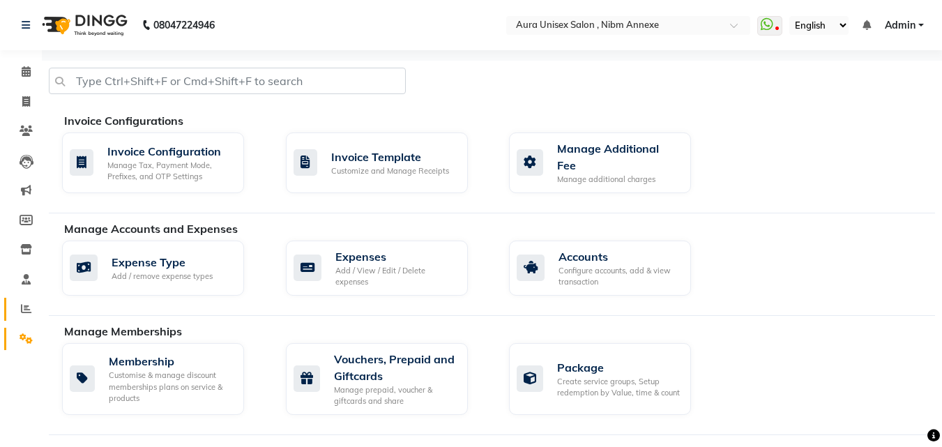
click at [15, 298] on link "Reports" at bounding box center [20, 309] width 33 height 23
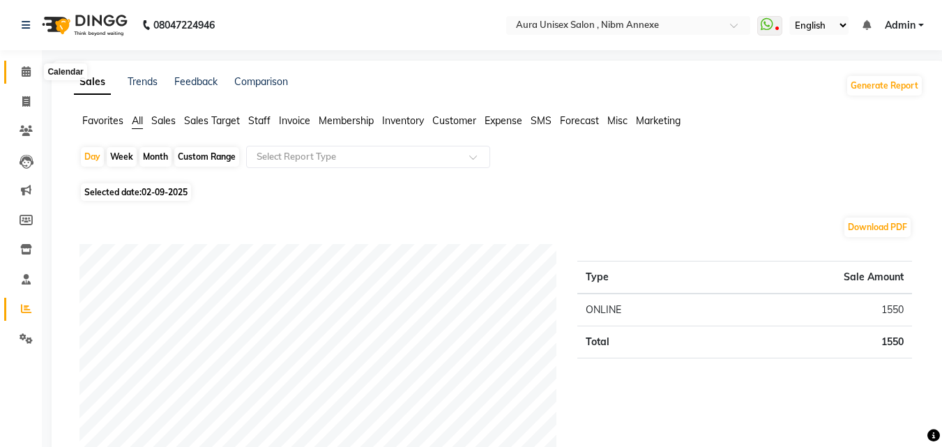
click at [22, 70] on icon at bounding box center [26, 71] width 9 height 10
